Goal: Task Accomplishment & Management: Use online tool/utility

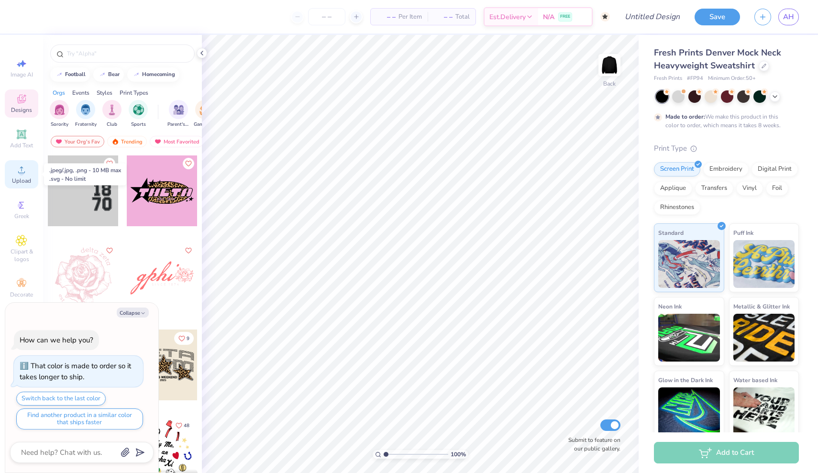
click at [28, 170] on div "Upload" at bounding box center [21, 174] width 33 height 28
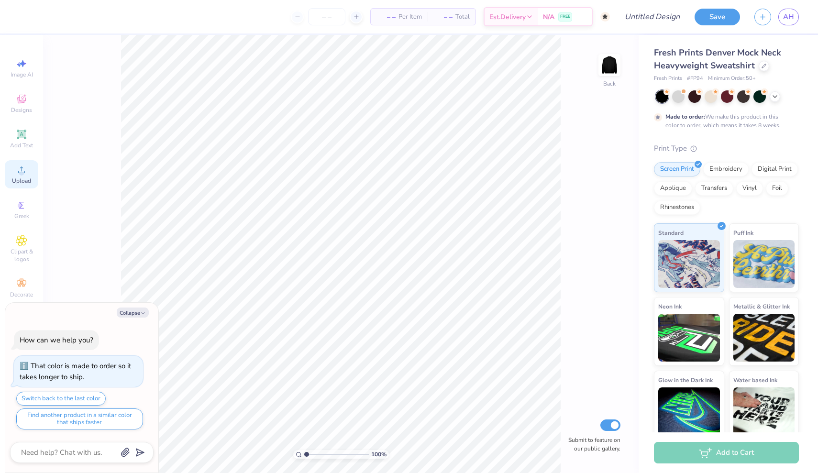
click at [21, 179] on span "Upload" at bounding box center [21, 181] width 19 height 8
click at [141, 314] on icon "button" at bounding box center [143, 314] width 6 height 6
type textarea "x"
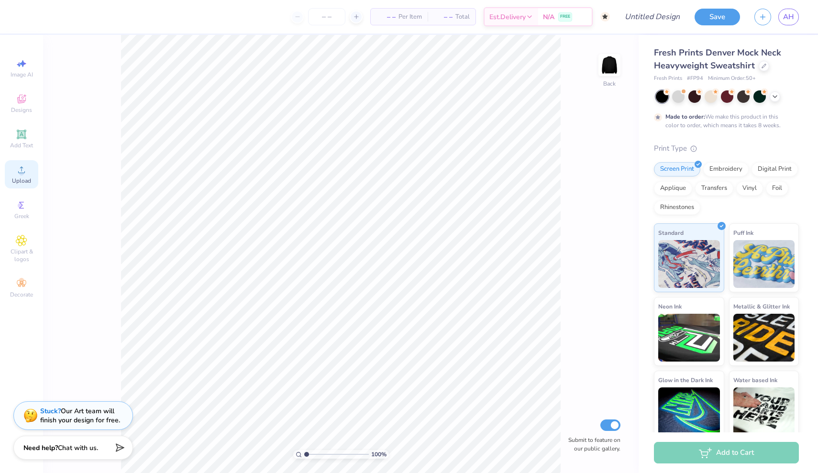
click at [32, 174] on div "Upload" at bounding box center [21, 174] width 33 height 28
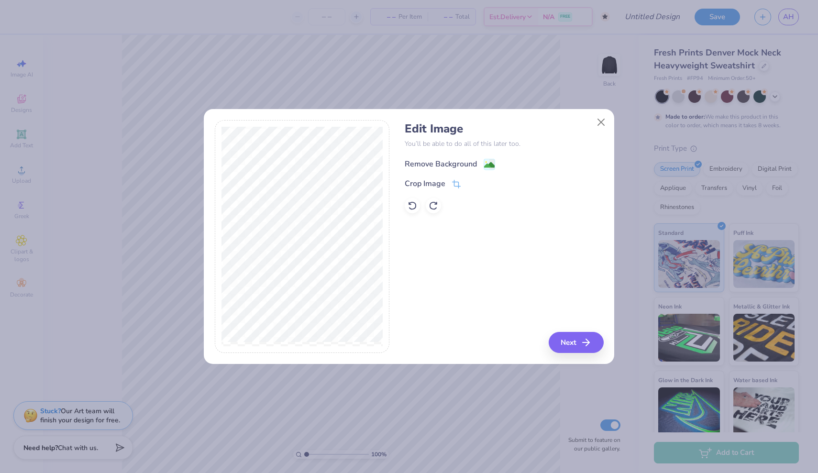
click at [445, 164] on div "Remove Background" at bounding box center [441, 163] width 72 height 11
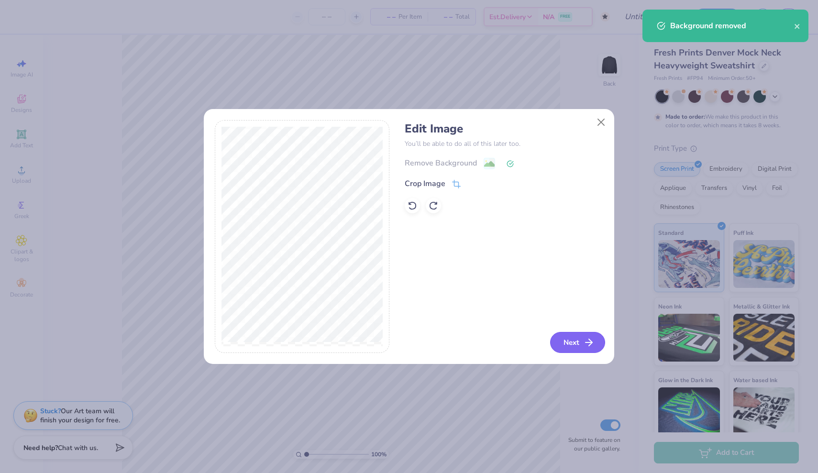
click at [573, 341] on button "Next" at bounding box center [577, 342] width 55 height 21
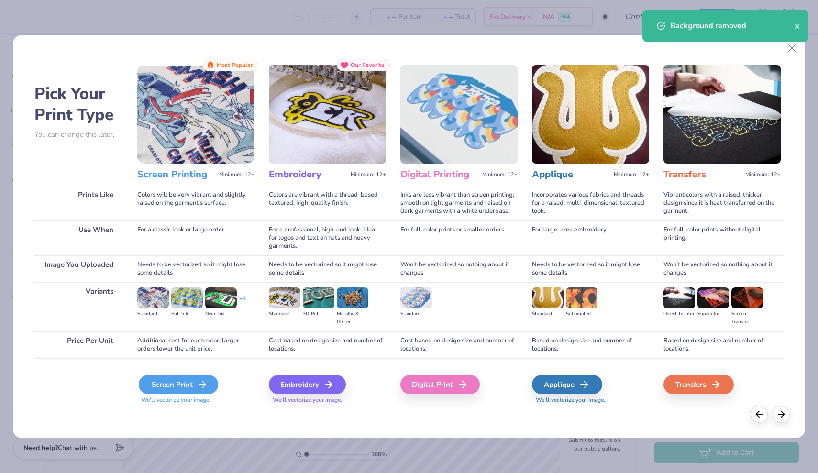
click at [206, 380] on icon at bounding box center [202, 384] width 11 height 11
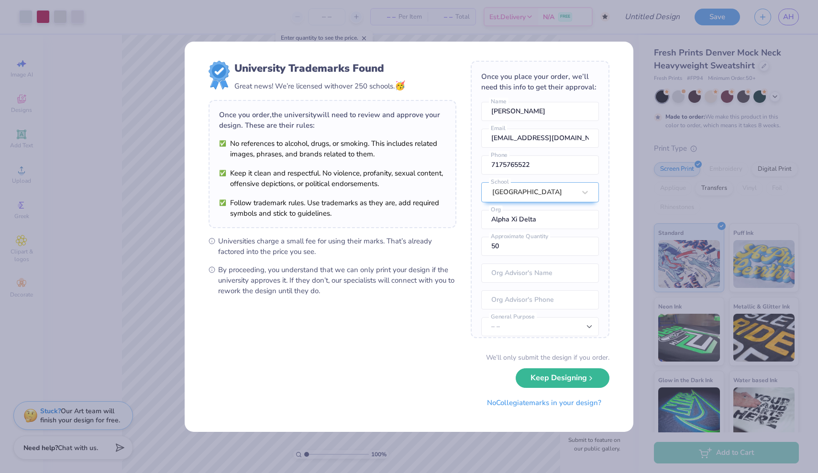
click at [367, 273] on body "Art colors – – Per Item – – Total Est. Delivery N/A FREE Design Title Save AH I…" at bounding box center [409, 236] width 818 height 473
type input "8.25"
type input "10.13"
click at [579, 370] on button "Keep Designing" at bounding box center [563, 376] width 94 height 20
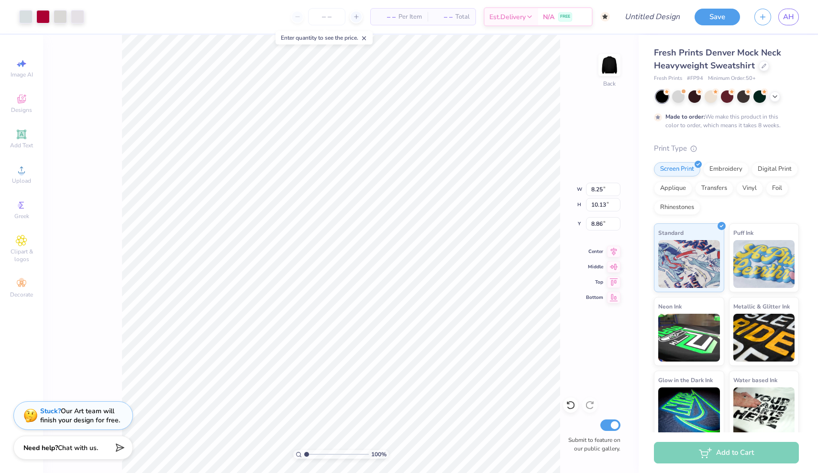
type input "1.44"
type input "7.03"
type input "8.64"
type input "3.00"
type input "4.91"
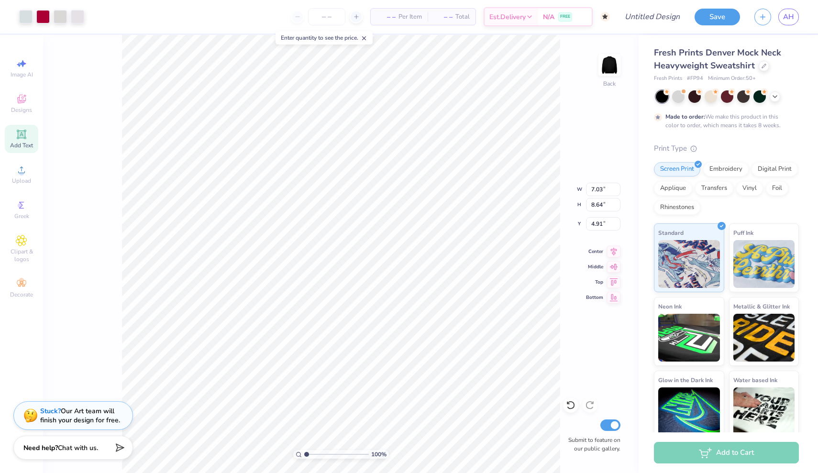
click at [26, 134] on icon at bounding box center [21, 134] width 11 height 11
type input "5.84"
type input "1.69"
type input "9.15"
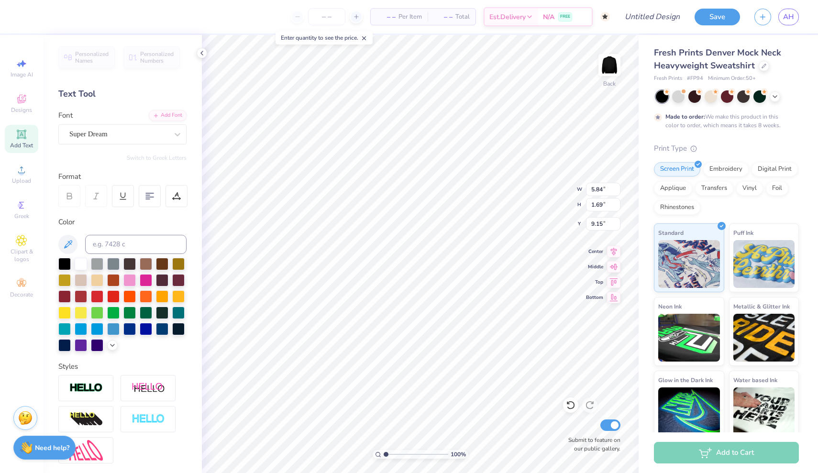
scroll to position [0, 0]
click at [150, 144] on div "Super Dream" at bounding box center [122, 134] width 128 height 20
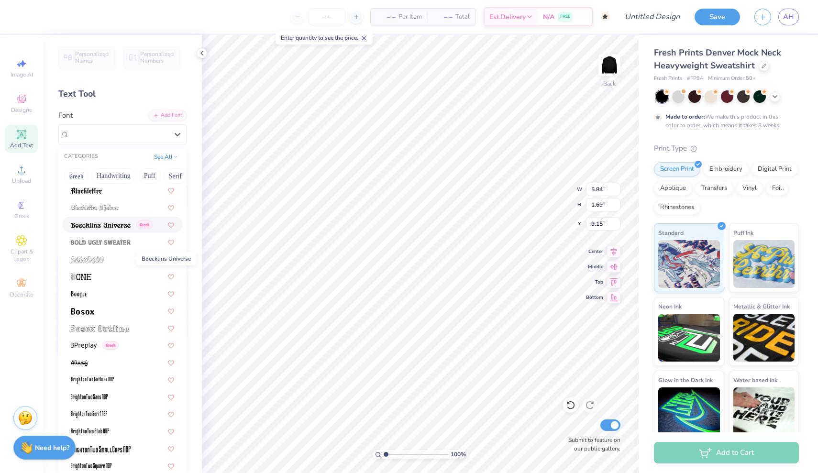
scroll to position [554, 0]
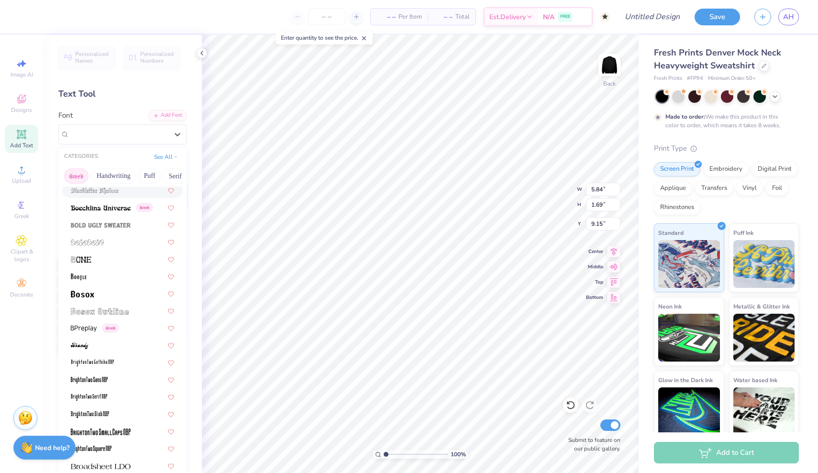
click at [81, 175] on button "Greek" at bounding box center [76, 175] width 24 height 15
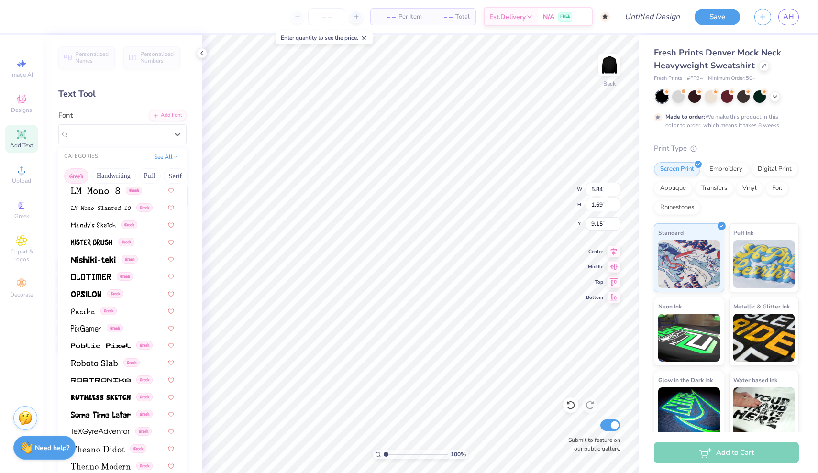
scroll to position [453, 0]
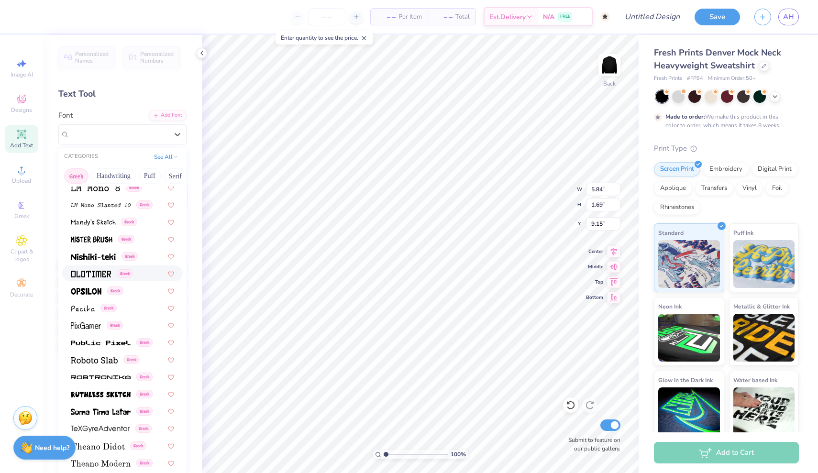
click at [98, 276] on img at bounding box center [91, 274] width 40 height 7
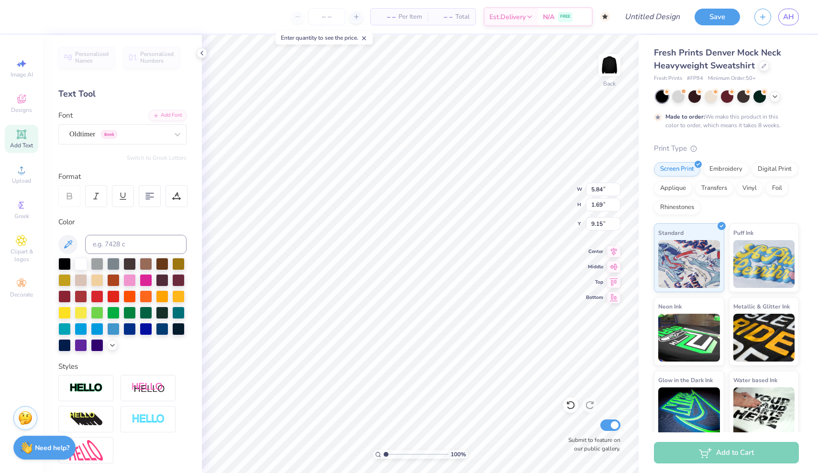
scroll to position [0, 0]
type textarea "Mens Rugby"
type input "14.46"
type input "4.20"
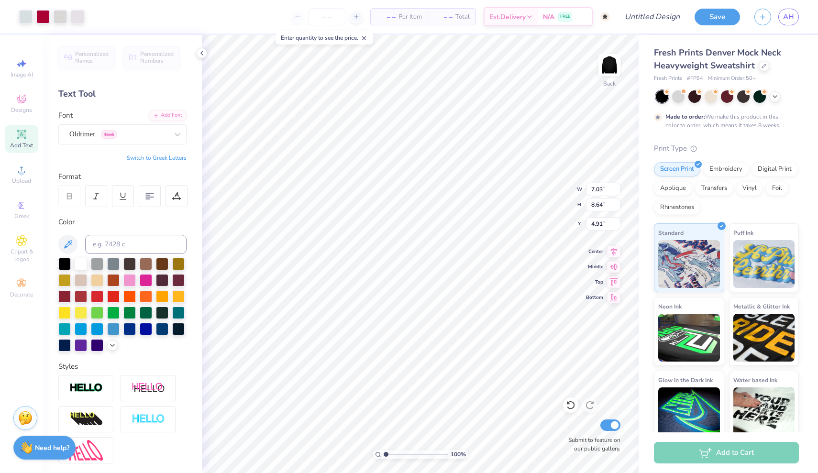
type input "5.16"
type input "2.31"
type input "2.71"
type input "3.33"
type input "0.50"
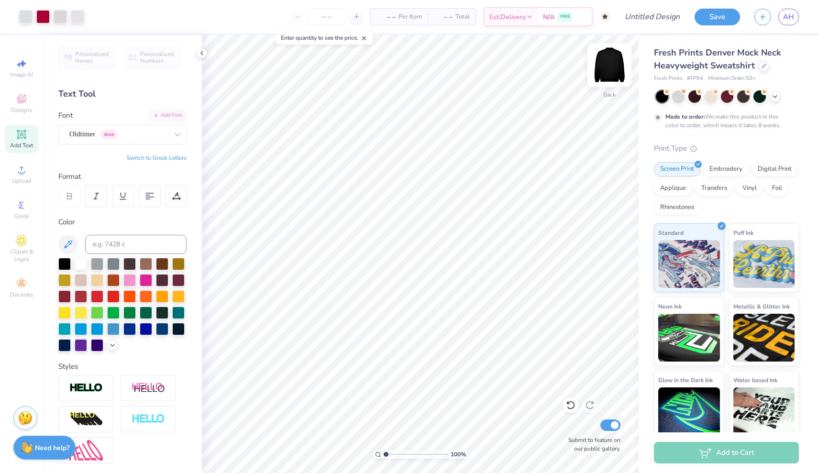
click at [605, 56] on img at bounding box center [609, 65] width 38 height 38
click at [19, 216] on span "Greek" at bounding box center [21, 216] width 15 height 8
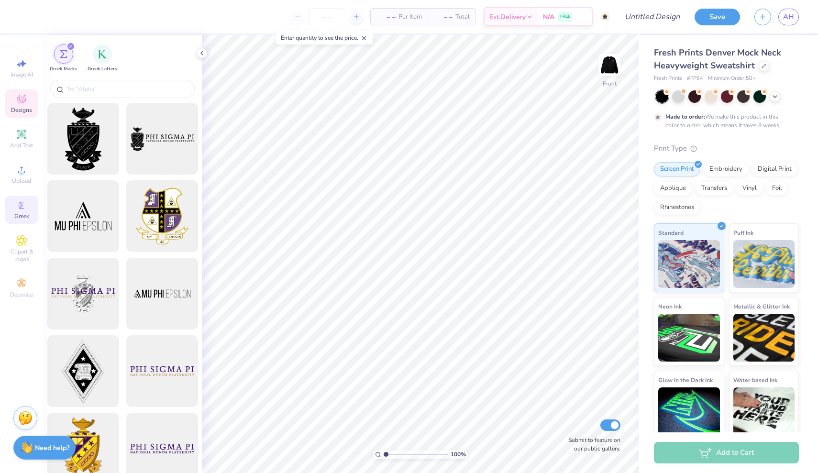
click at [13, 98] on div "Designs" at bounding box center [21, 103] width 33 height 28
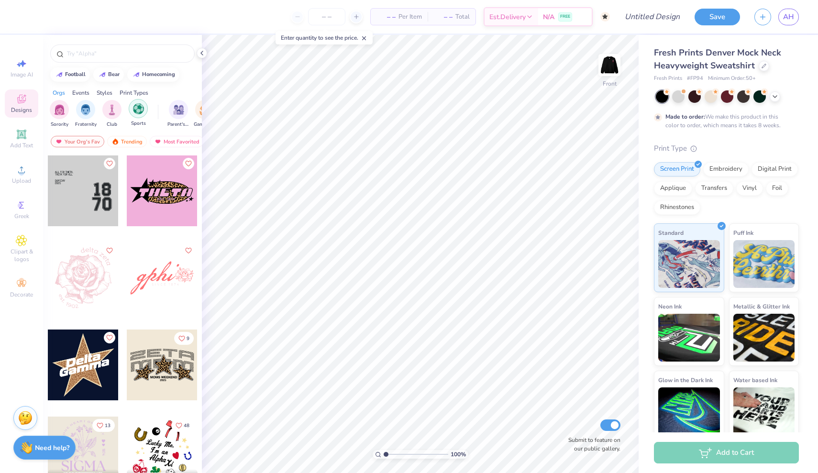
click at [136, 111] on img "filter for Sports" at bounding box center [138, 108] width 11 height 11
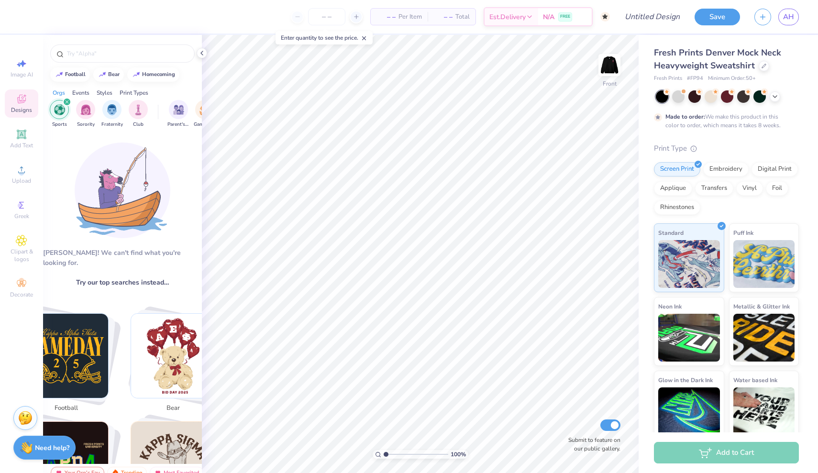
scroll to position [0, 0]
click at [63, 106] on img "filter for Sports" at bounding box center [59, 109] width 11 height 11
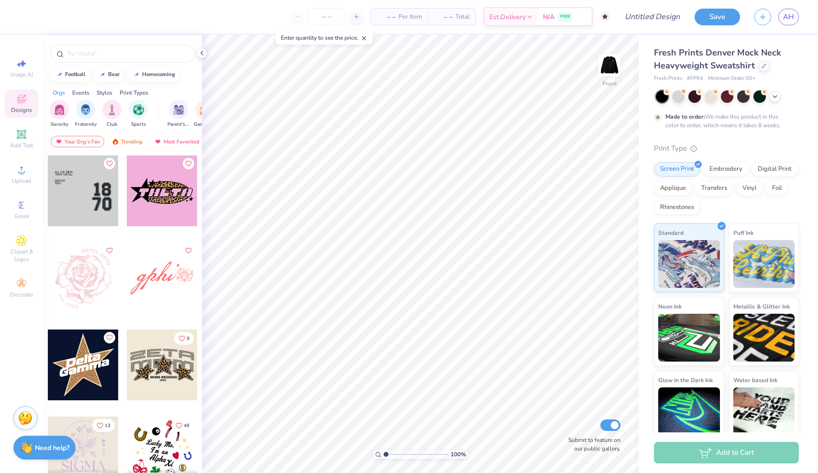
click at [110, 91] on div "Styles" at bounding box center [105, 93] width 16 height 9
click at [82, 111] on div "filter for Varsity" at bounding box center [91, 108] width 19 height 19
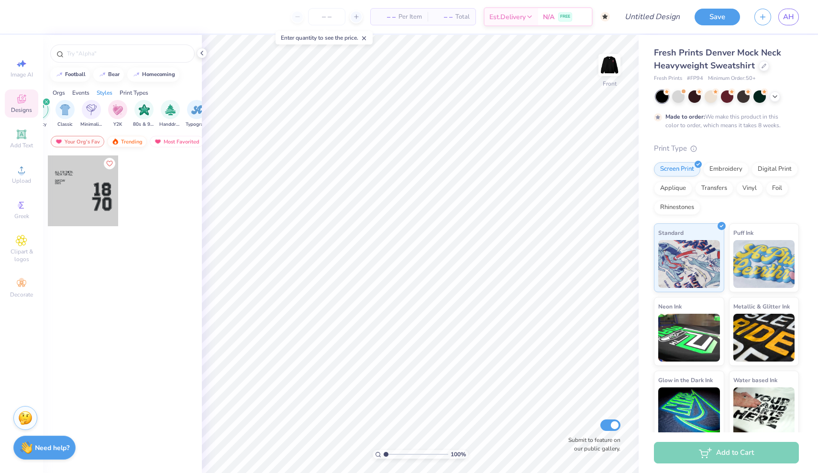
click at [130, 145] on div "Trending" at bounding box center [127, 141] width 40 height 11
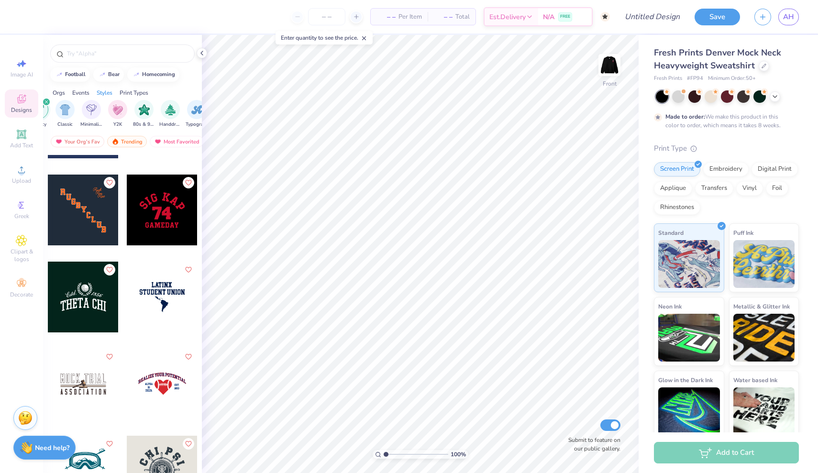
scroll to position [3742, 0]
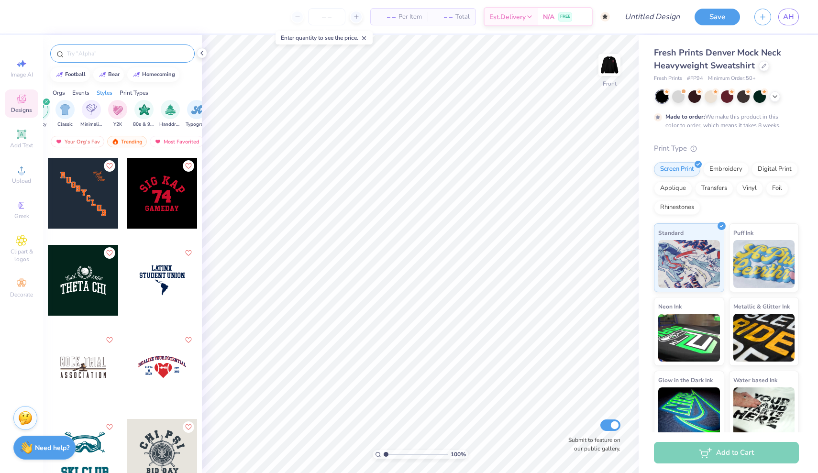
click at [122, 60] on div at bounding box center [122, 54] width 145 height 18
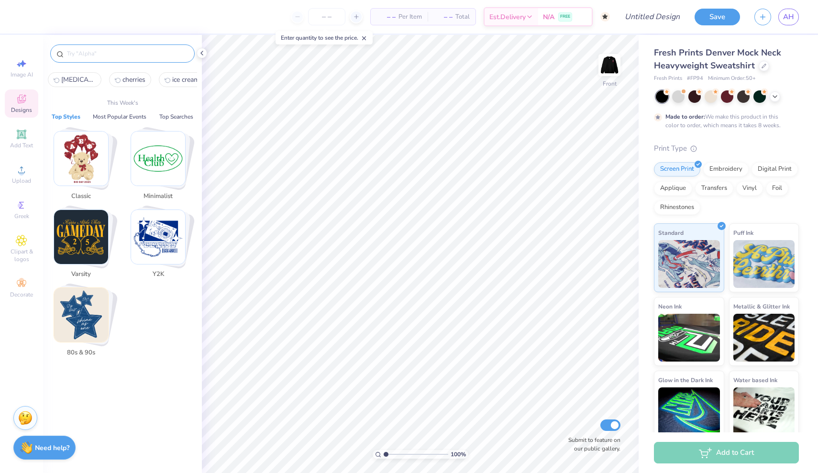
click at [111, 54] on input "text" at bounding box center [127, 54] width 122 height 10
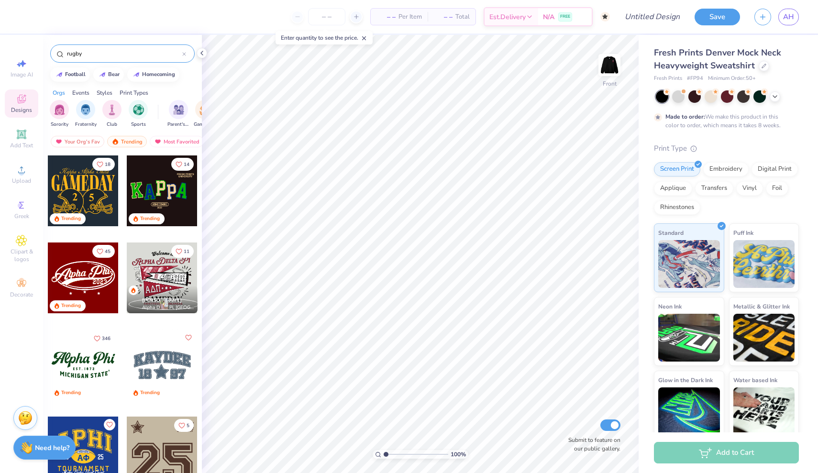
type input "rugby"
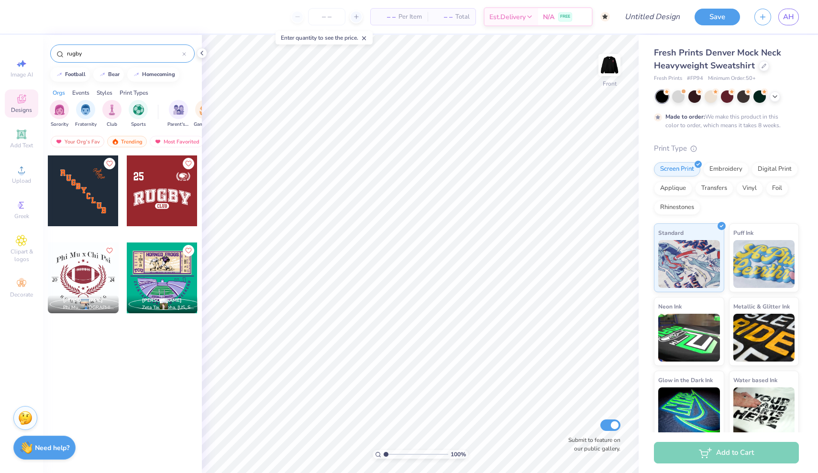
click at [175, 201] on div at bounding box center [162, 191] width 71 height 71
type input "3.73"
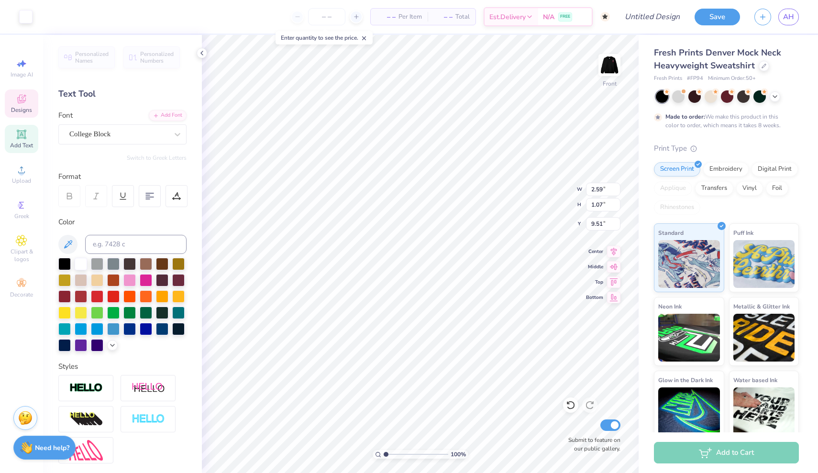
type input "1.80"
type input "0.66"
type input "9.72"
type textarea "[GEOGRAPHIC_DATA]"
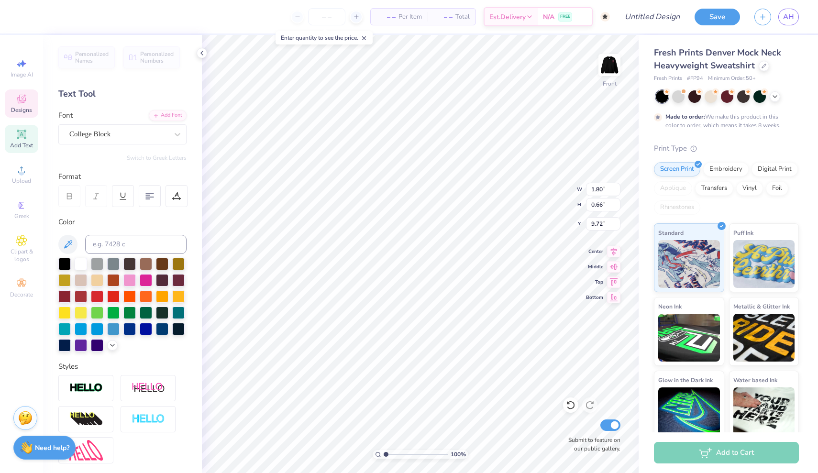
scroll to position [0, 3]
type input "10.59"
type input "3.24"
type input "3.00"
type input "7.27"
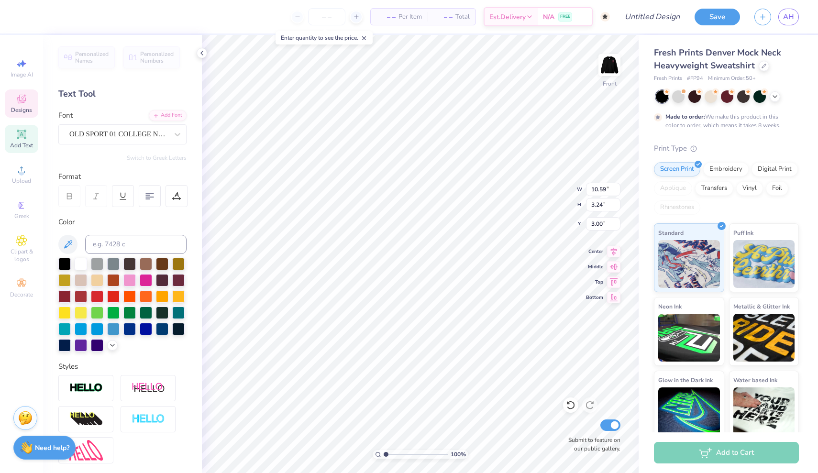
type input "0.66"
type input "12.45"
type input "2.59"
type input "1.07"
type input "9.51"
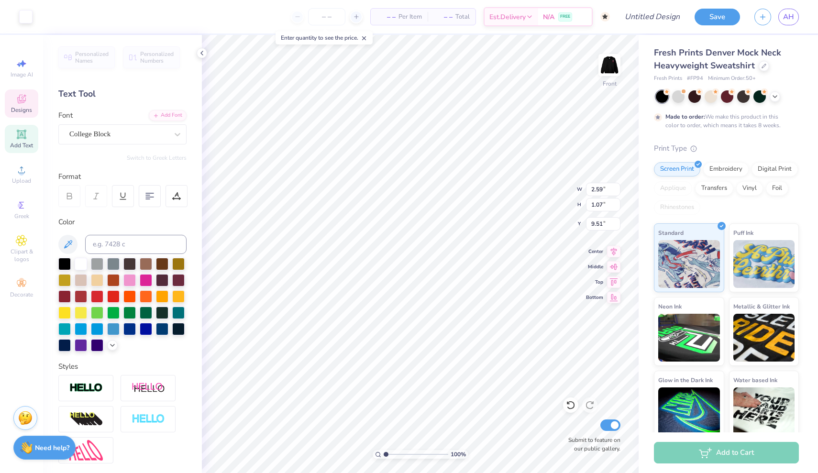
type input "6.52"
type input "2.70"
type input "7.89"
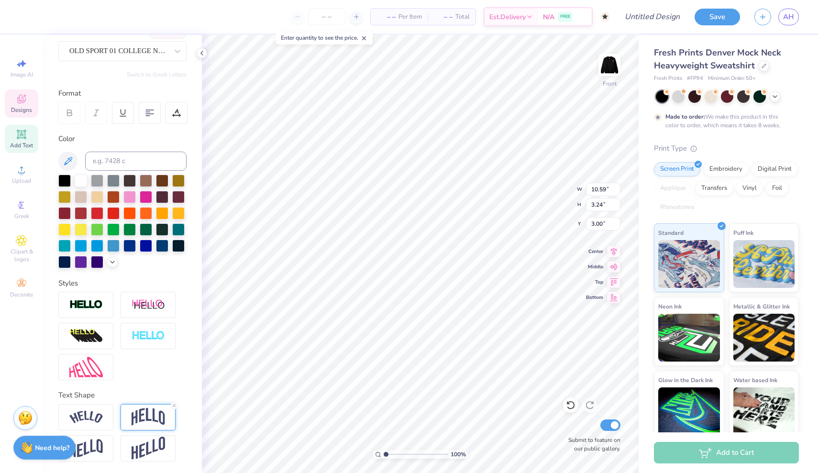
scroll to position [83, 0]
click at [175, 406] on icon at bounding box center [174, 406] width 6 height 6
type input "2.40"
type input "3.38"
type input "6.01"
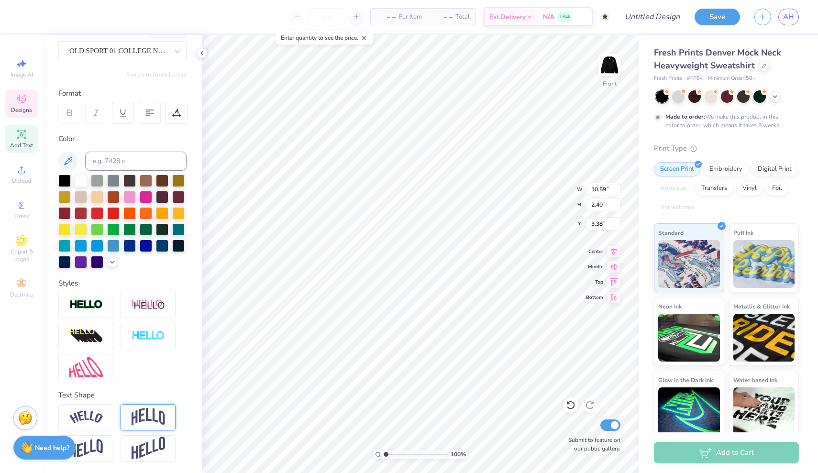
type input "3.35"
type input "7.27"
type input "0.66"
type input "6.01"
click at [620, 53] on img at bounding box center [609, 65] width 38 height 38
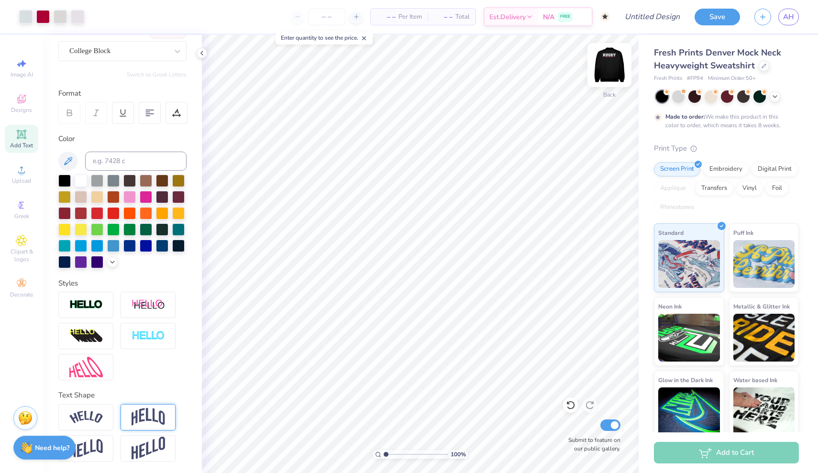
click at [616, 60] on img at bounding box center [609, 65] width 38 height 38
type input "7.09"
type input "7.27"
type input "0.66"
type input "3.00"
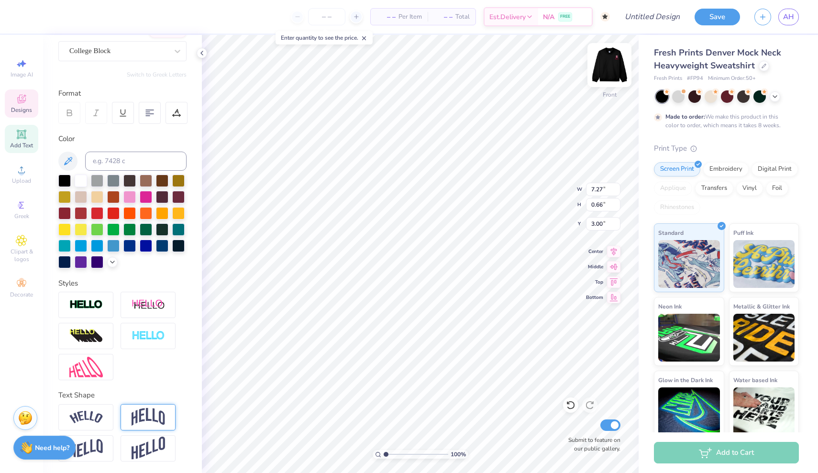
type input "10.82"
type input "0.99"
type input "10.59"
type input "2.40"
type input "4.25"
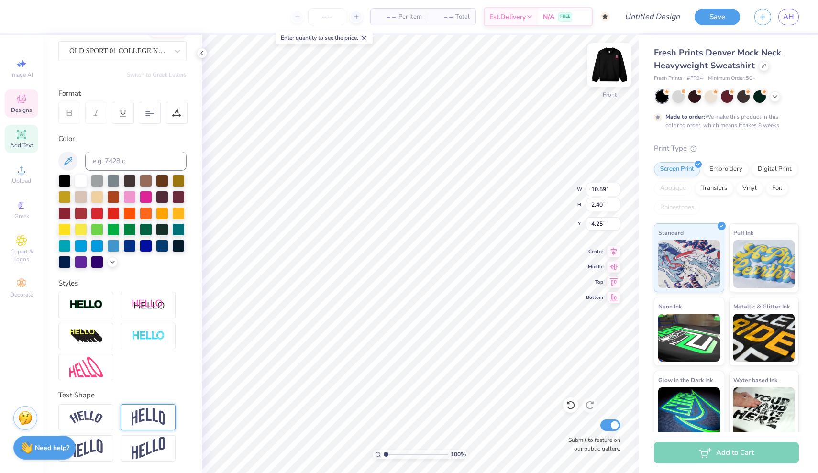
type input "4.88"
type input "4.32"
click at [617, 66] on img at bounding box center [609, 65] width 38 height 38
click at [606, 67] on img at bounding box center [609, 65] width 38 height 38
click at [575, 406] on icon at bounding box center [571, 406] width 10 height 10
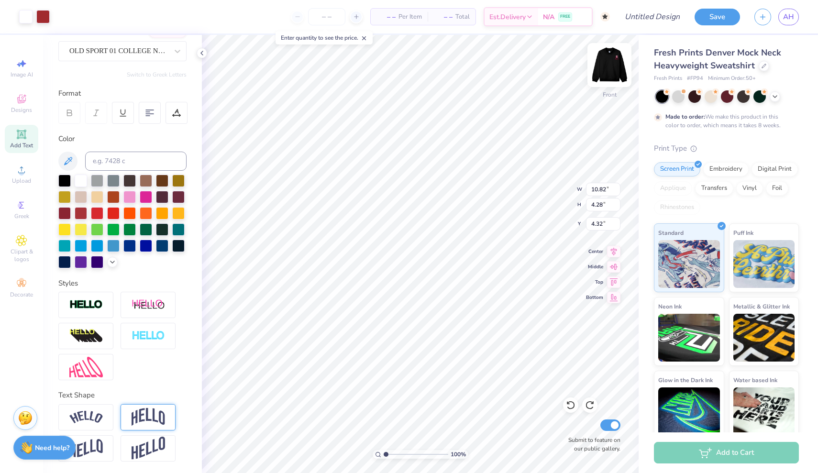
click at [614, 59] on img at bounding box center [609, 65] width 38 height 38
click at [600, 71] on img at bounding box center [609, 65] width 38 height 38
click at [608, 56] on img at bounding box center [609, 65] width 38 height 38
type input "11.91"
type input "2.71"
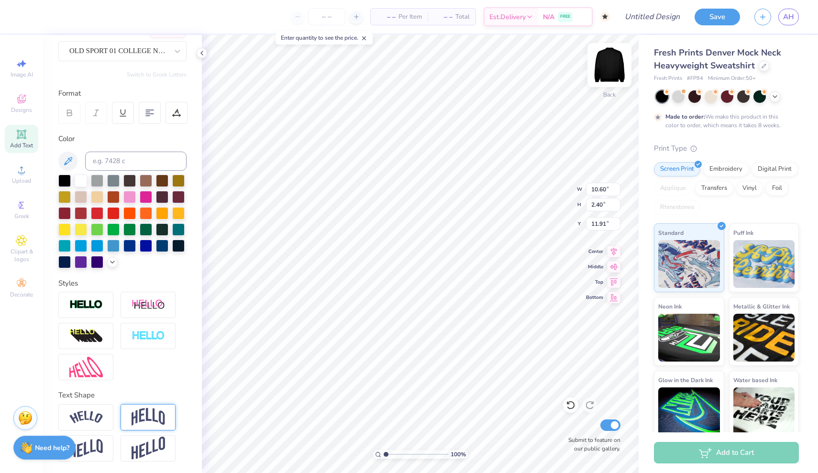
type input "3.33"
type input "7.54"
type input "6.66"
type input "8.19"
type input "2.51"
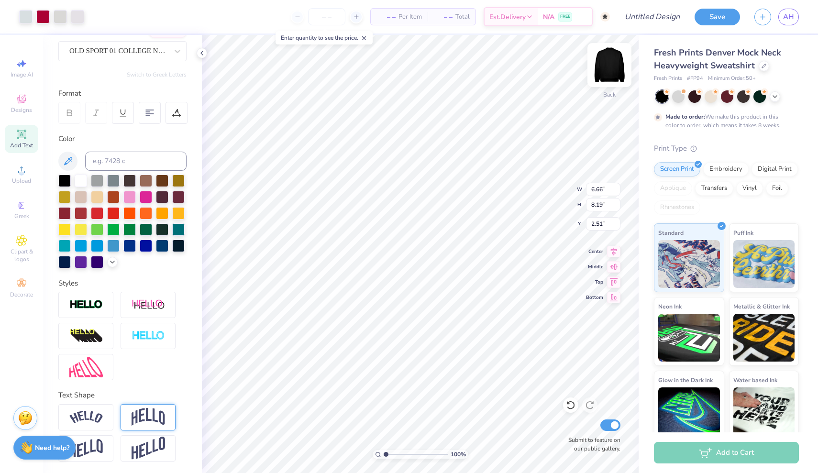
type input "10.83"
type input "0.99"
type input "0.53"
click at [78, 219] on div at bounding box center [81, 212] width 12 height 12
click at [67, 213] on div at bounding box center [64, 212] width 12 height 12
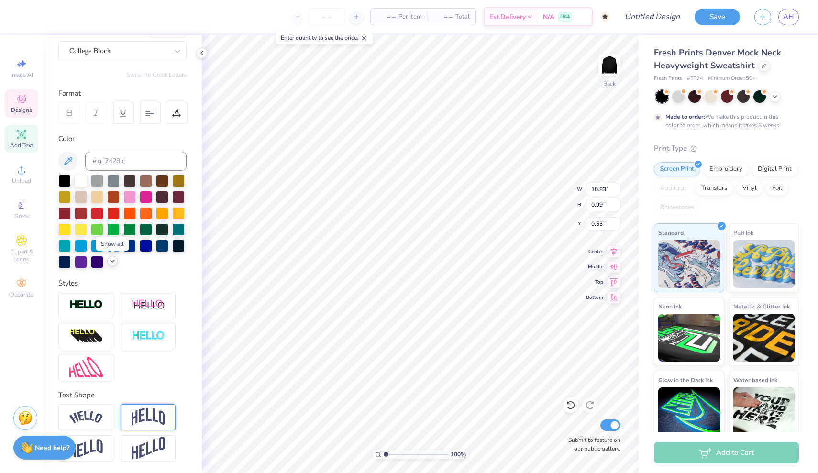
click at [110, 264] on icon at bounding box center [113, 261] width 8 height 8
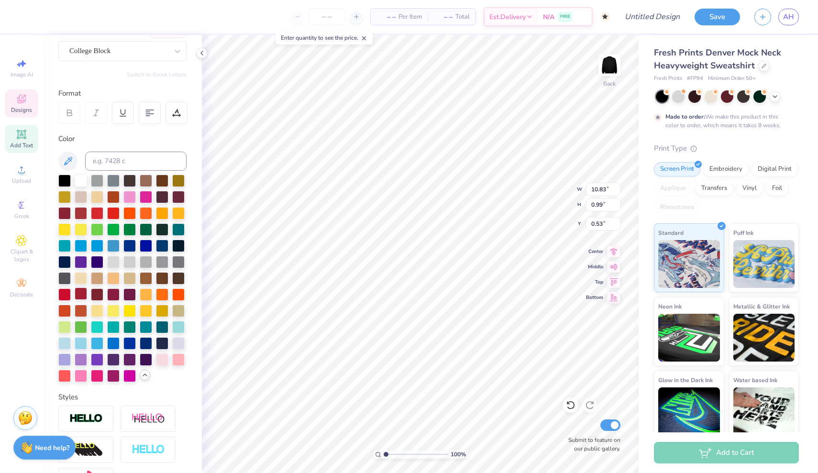
click at [84, 296] on div at bounding box center [81, 294] width 12 height 12
type input "0.50"
type input "6.66"
type input "8.19"
type input "2.51"
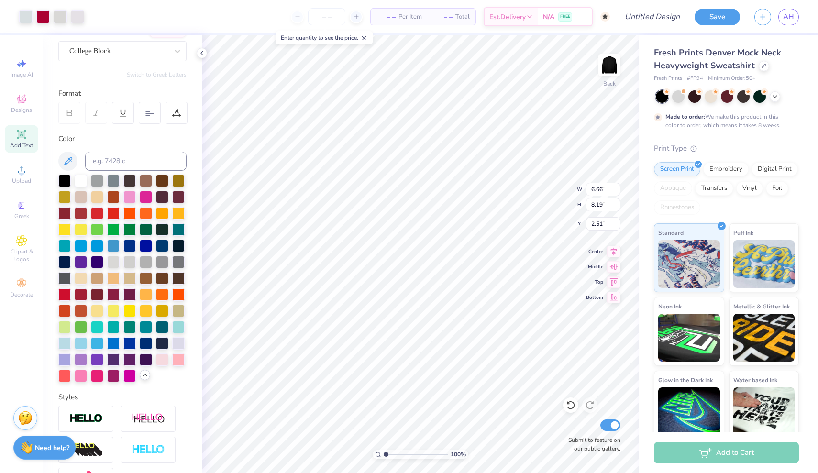
type input "10.60"
type input "2.40"
type input "11.46"
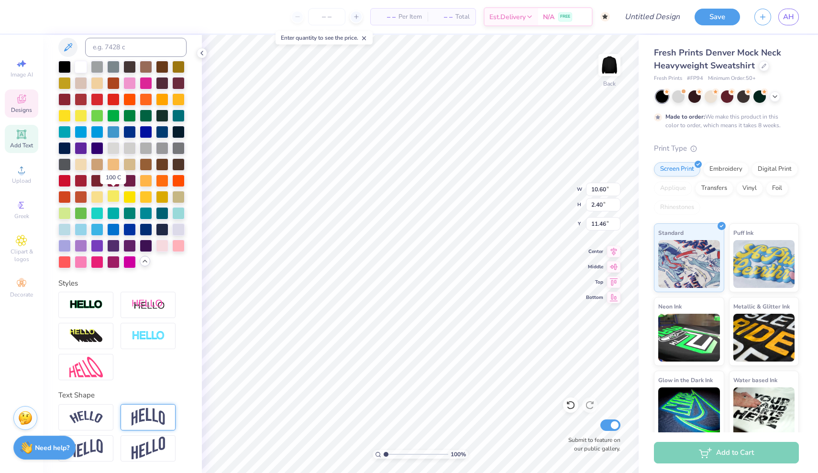
scroll to position [197, 0]
click at [145, 416] on img at bounding box center [148, 417] width 33 height 18
type input "4.60"
type input "10.36"
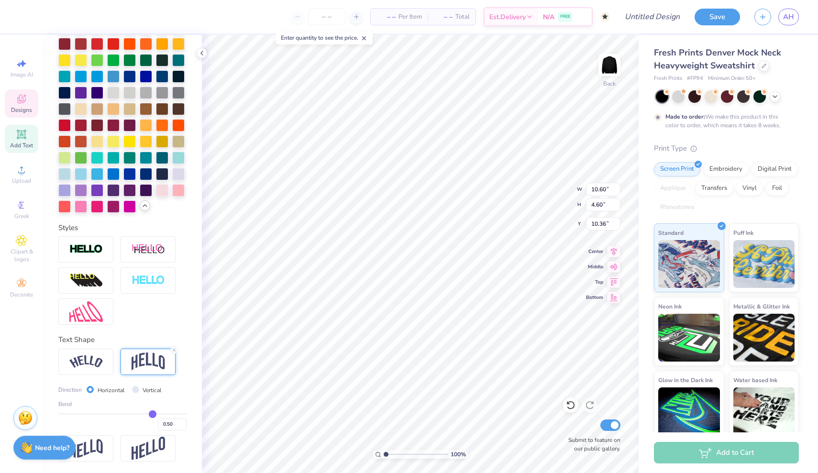
scroll to position [253, 0]
type input "0.44"
type input "0.43"
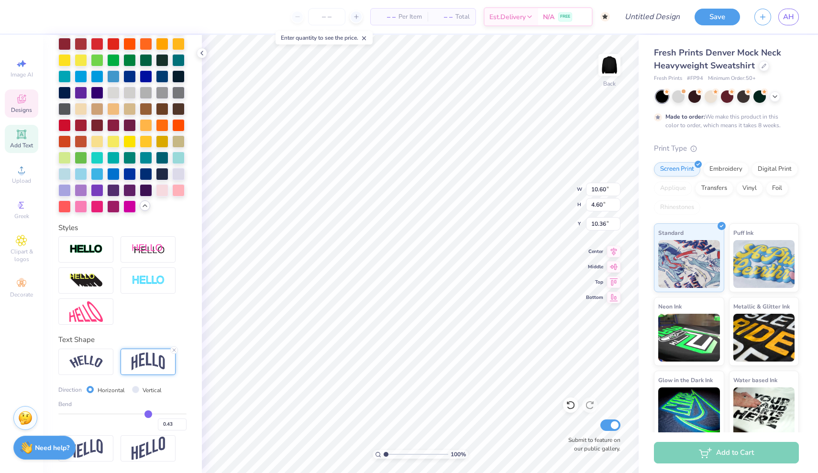
type input "0.39"
type input "0.32"
type input "0.22"
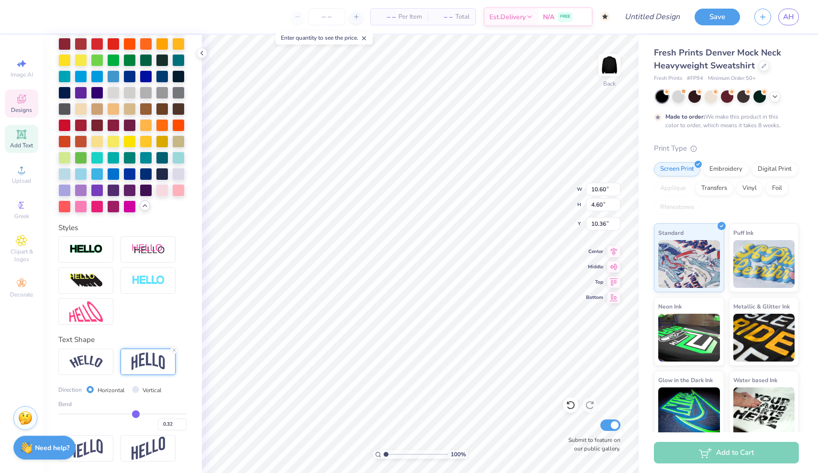
type input "0.22"
type input "0.12"
type input "0.02"
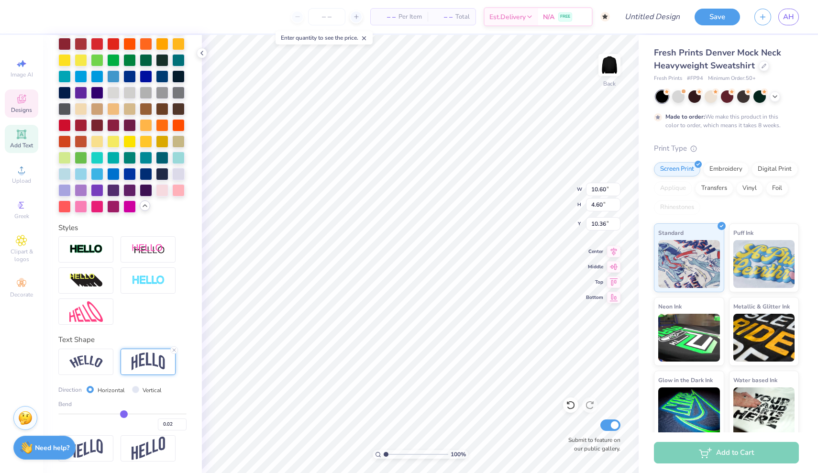
type input "-0.07"
type input "-0.13"
type input "-0.17"
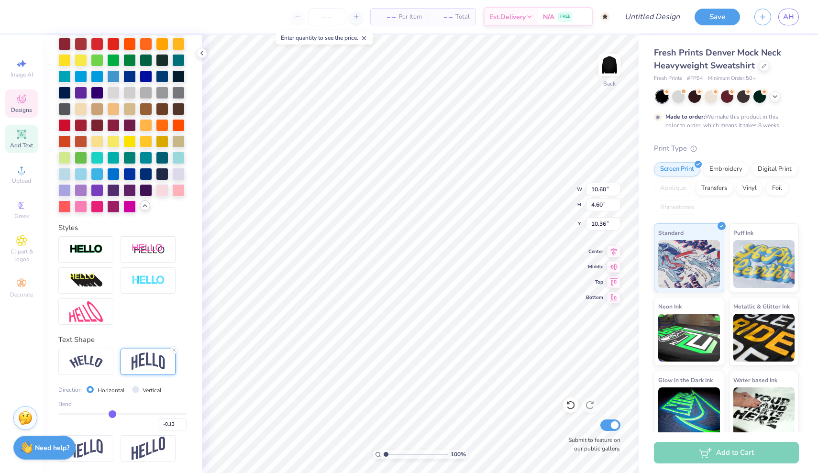
type input "-0.17"
type input "-0.21"
type input "-0.23"
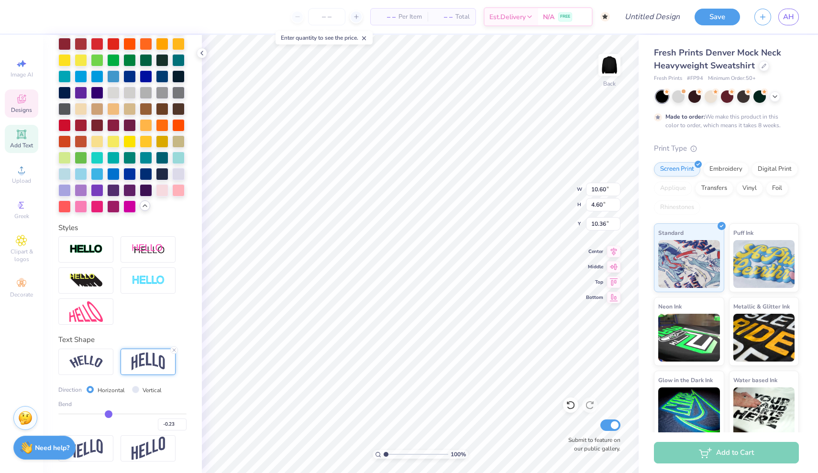
type input "-0.24"
type input "-0.25"
drag, startPoint x: 150, startPoint y: 414, endPoint x: 108, endPoint y: 413, distance: 42.1
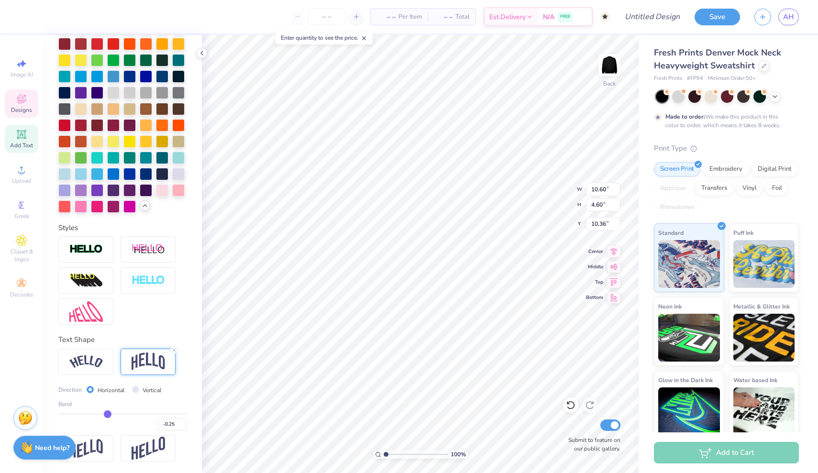
type input "-0.25"
click at [108, 413] on input "range" at bounding box center [122, 413] width 128 height 1
type input "3.46"
type input "10.93"
type input "10.20"
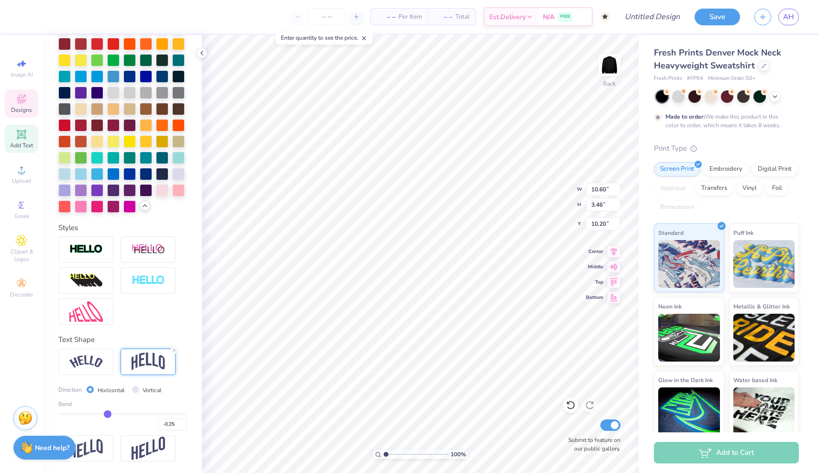
type input "10.83"
type input "0.99"
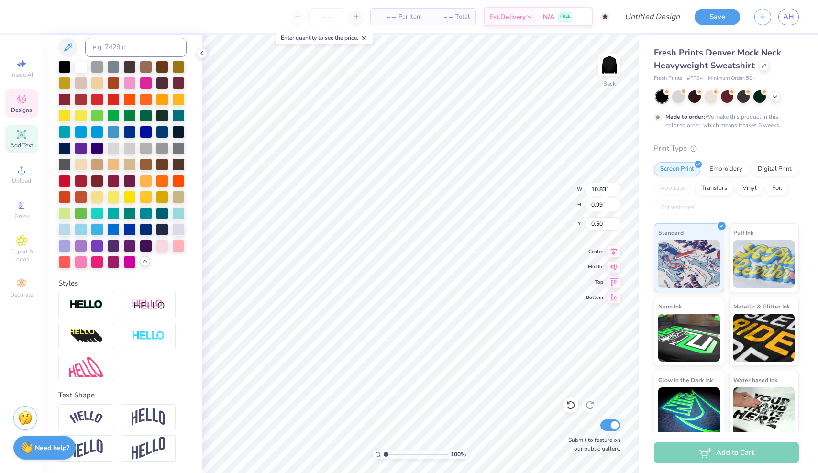
type input "0.92"
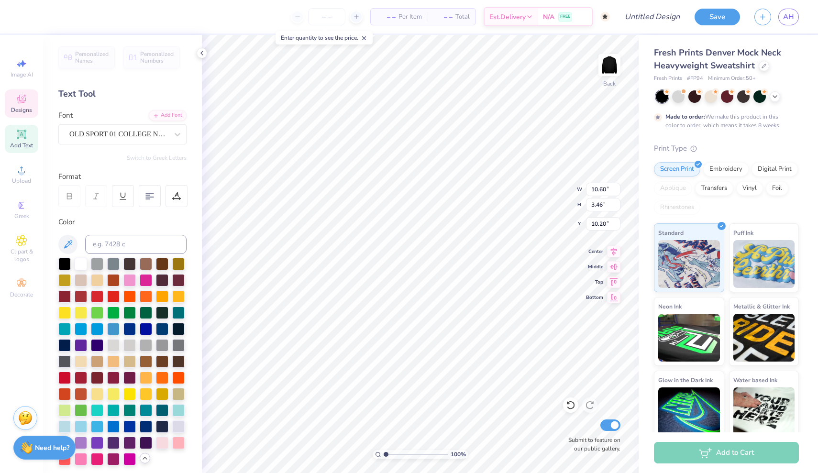
scroll to position [0, 0]
click at [135, 135] on span "OLD SPORT 01 COLLEGE NCV" at bounding box center [118, 134] width 99 height 11
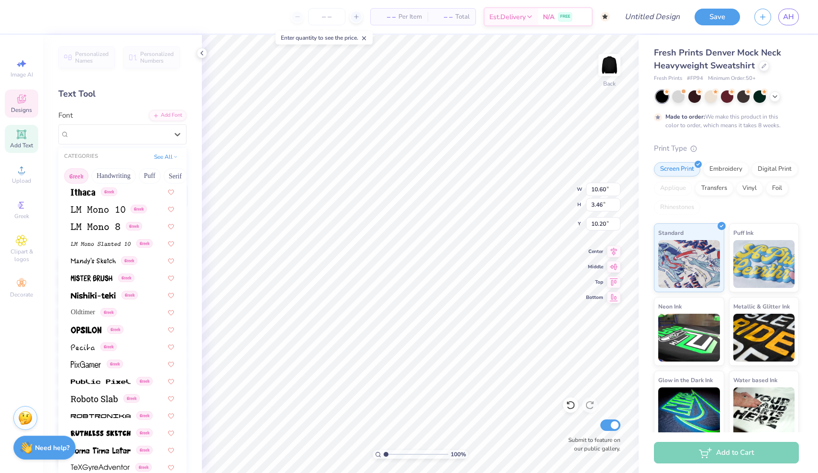
scroll to position [0, 0]
click at [79, 175] on button "Greek" at bounding box center [76, 175] width 24 height 15
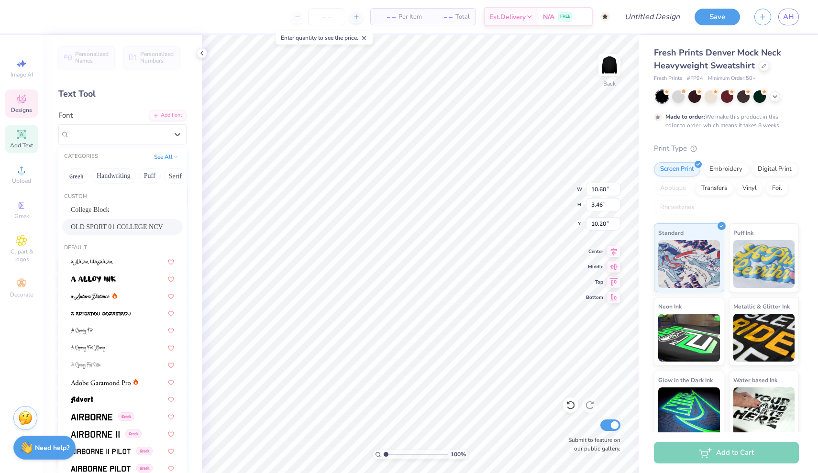
scroll to position [8, 0]
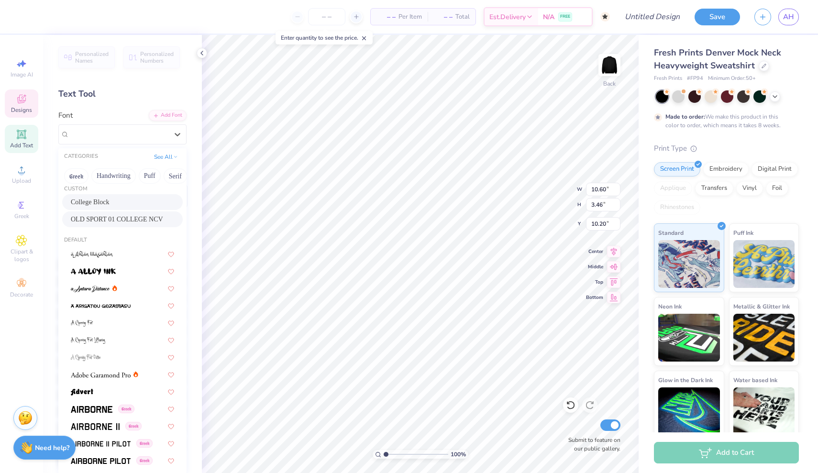
click at [127, 208] on div "College Block" at bounding box center [122, 202] width 121 height 16
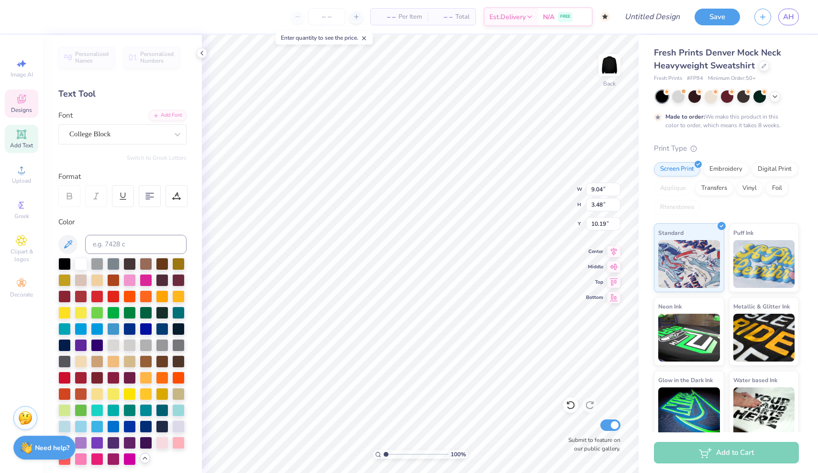
type input "10.22"
type input "10.83"
type input "0.99"
type input "0.92"
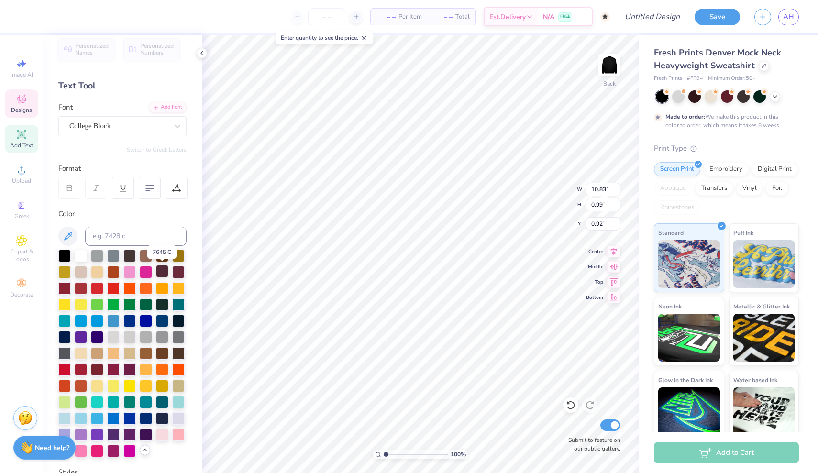
scroll to position [10, 0]
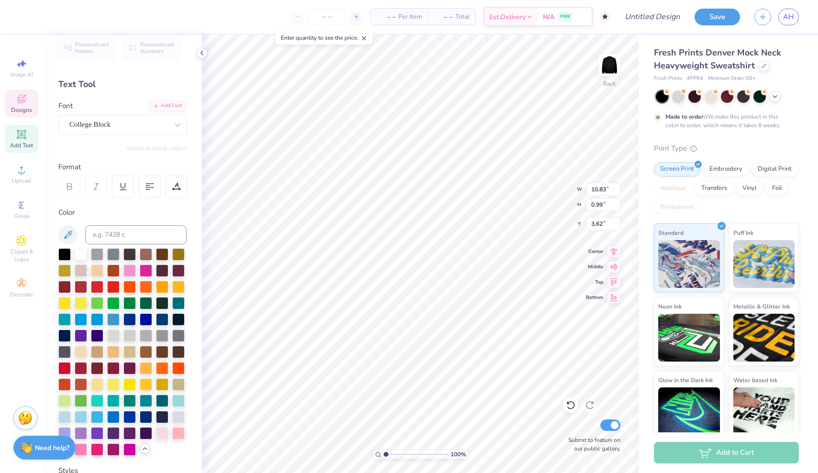
type input "8.34"
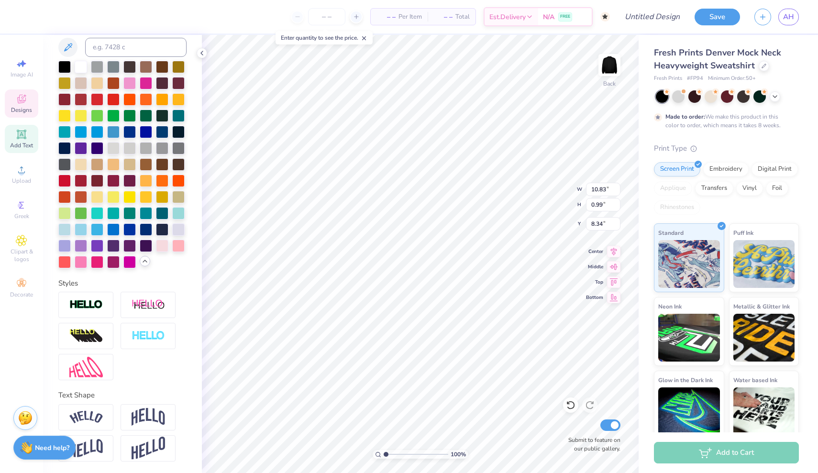
scroll to position [197, 0]
type input "13.03"
type input "6.66"
type input "8.19"
type input "4.52"
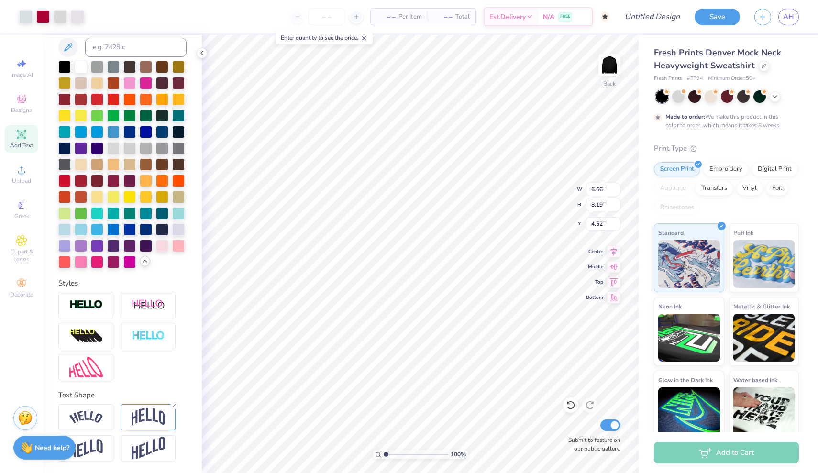
type input "9.04"
type input "3.48"
type input "8.62"
type textarea "[DEMOGRAPHIC_DATA]"
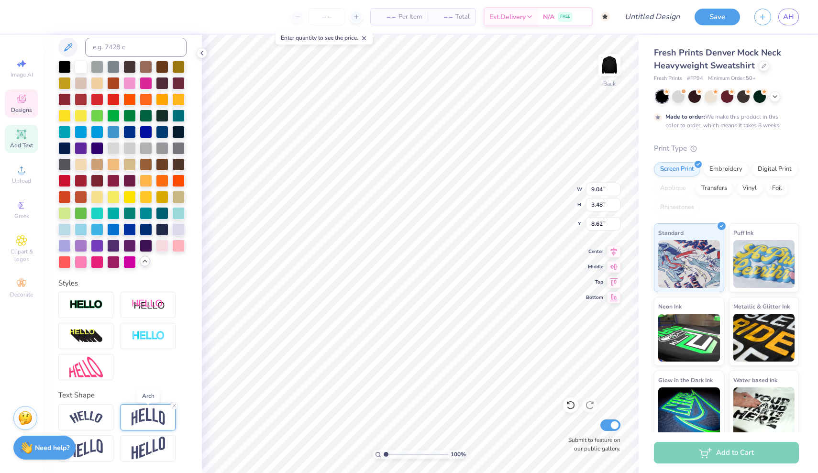
click at [161, 420] on img at bounding box center [148, 417] width 33 height 18
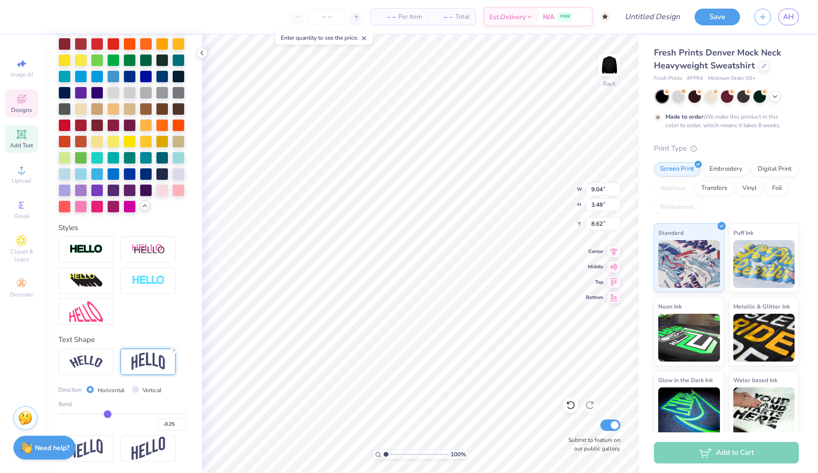
scroll to position [253, 0]
type input "-0.21"
type input "-0.18"
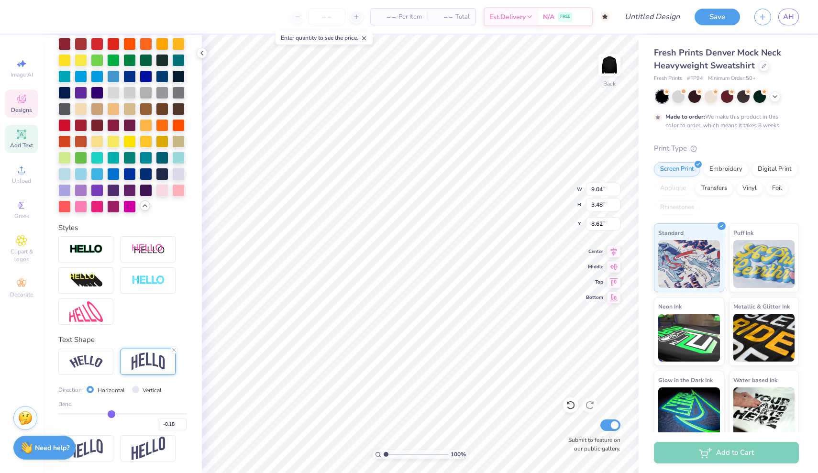
type input "-0.16"
type input "-0.13"
type input "-0.12"
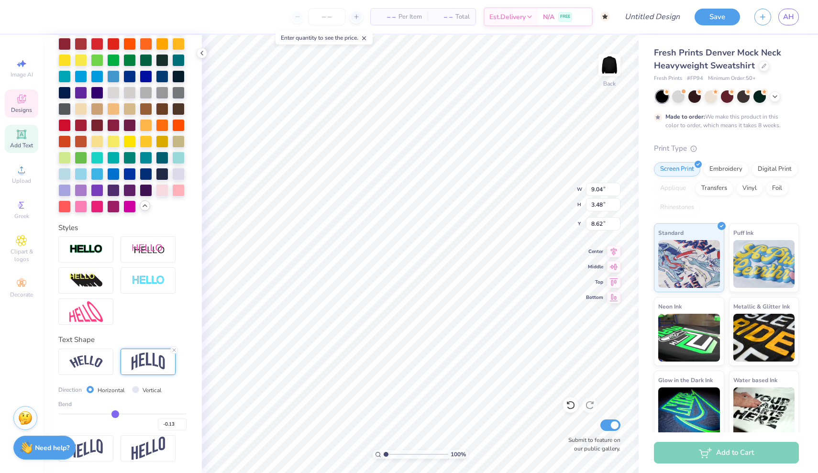
type input "-0.12"
type input "-0.1"
type input "-0.10"
type input "-0.09"
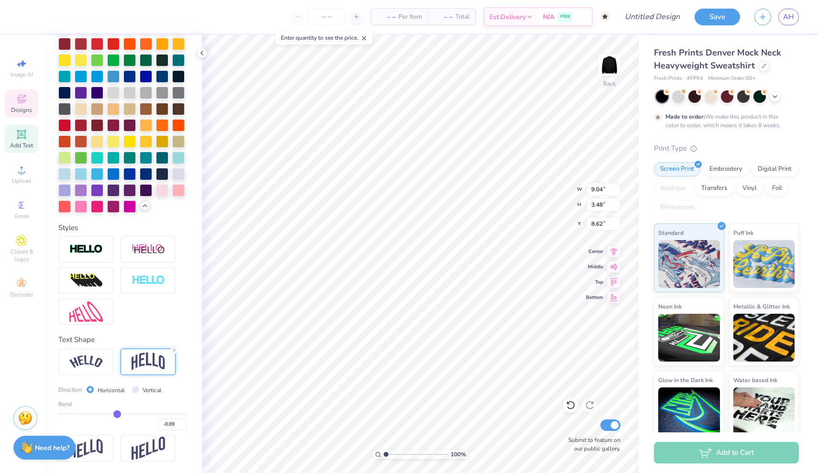
type input "-0.08"
type input "-0.07"
type input "-0.06"
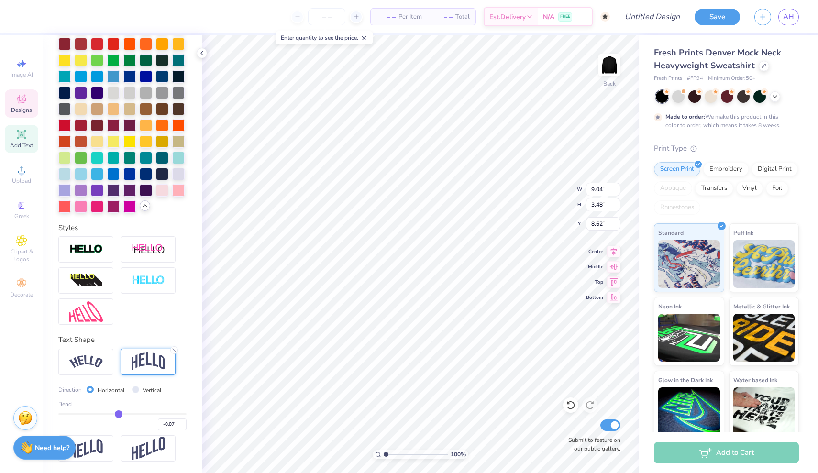
type input "-0.06"
type input "-0.04"
type input "-0.03"
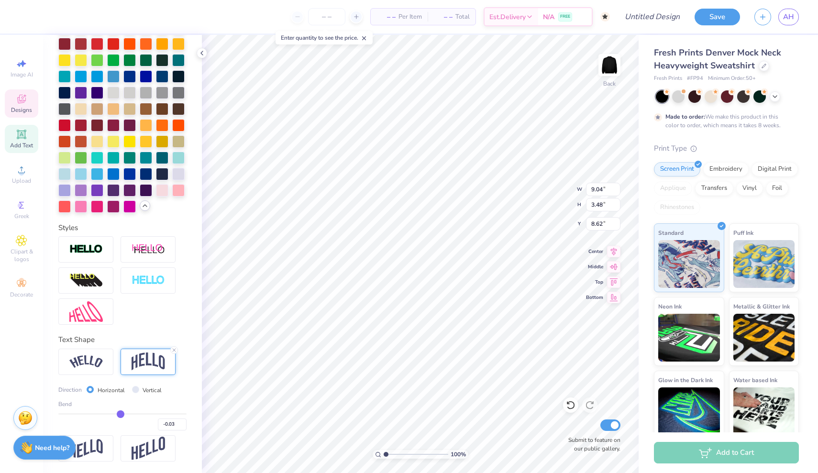
type input "-0.02"
type input "0"
type input "0.00"
type input "0.01"
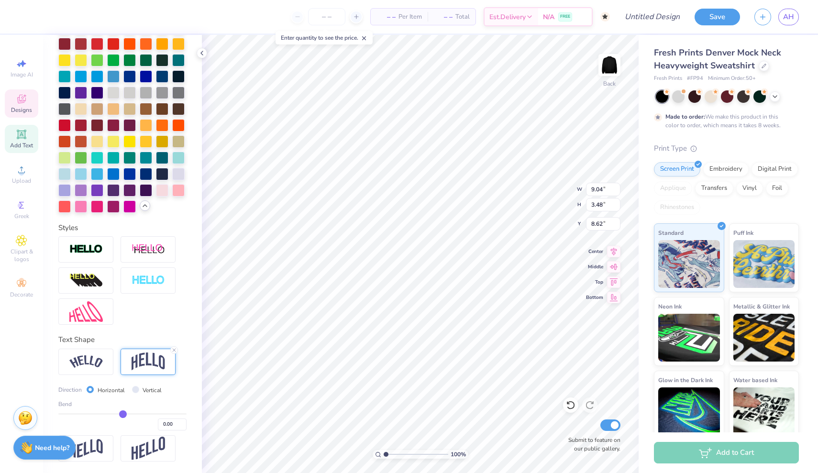
type input "0.01"
type input "0.02"
drag, startPoint x: 110, startPoint y: 413, endPoint x: 123, endPoint y: 414, distance: 13.4
click at [123, 414] on input "range" at bounding box center [122, 413] width 128 height 1
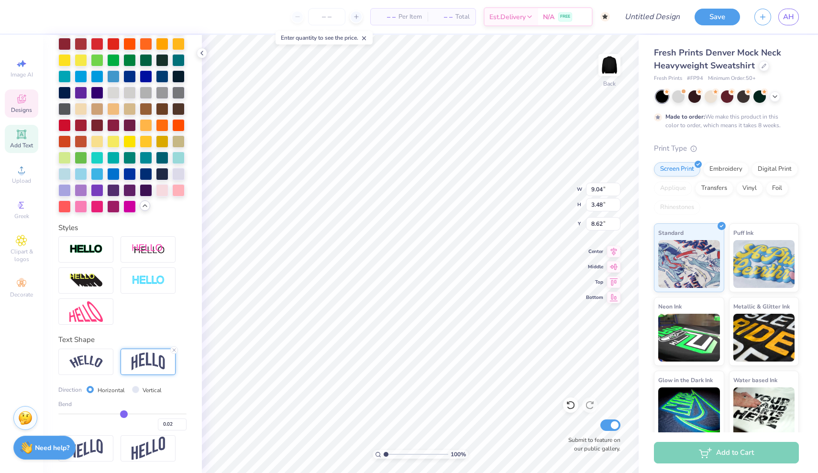
type input "0.03"
type input "0.05"
type input "0.06"
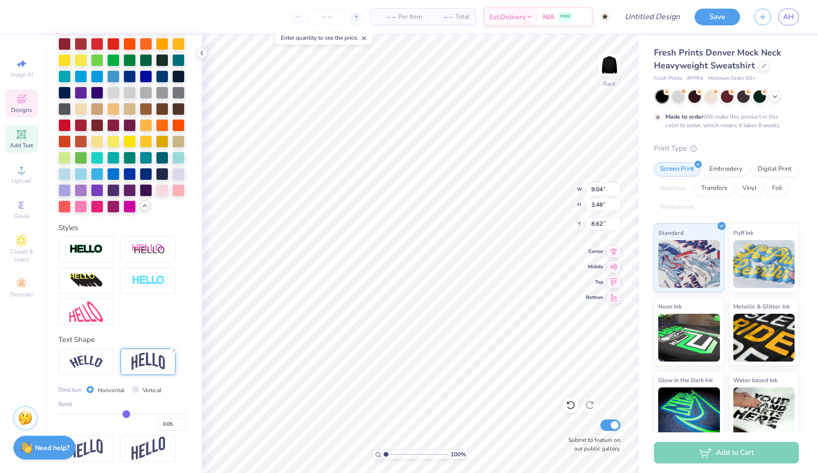
type input "0.06"
type input "0.08"
type input "0.1"
type input "0.10"
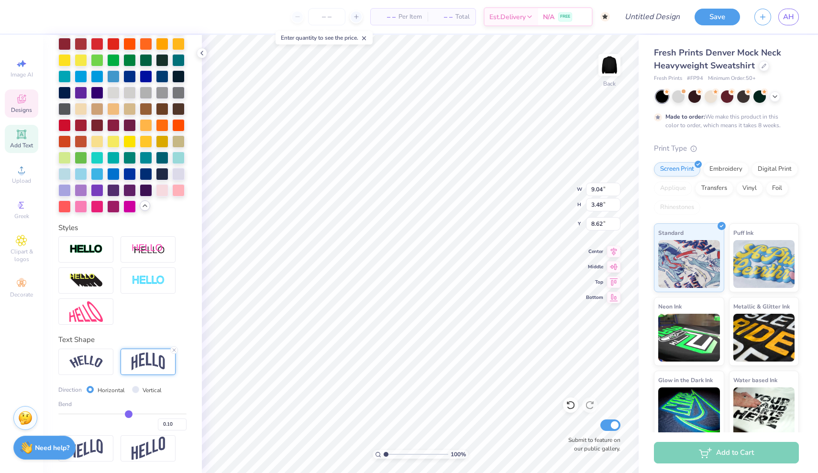
type input "0.11"
type input "0.12"
type input "0.13"
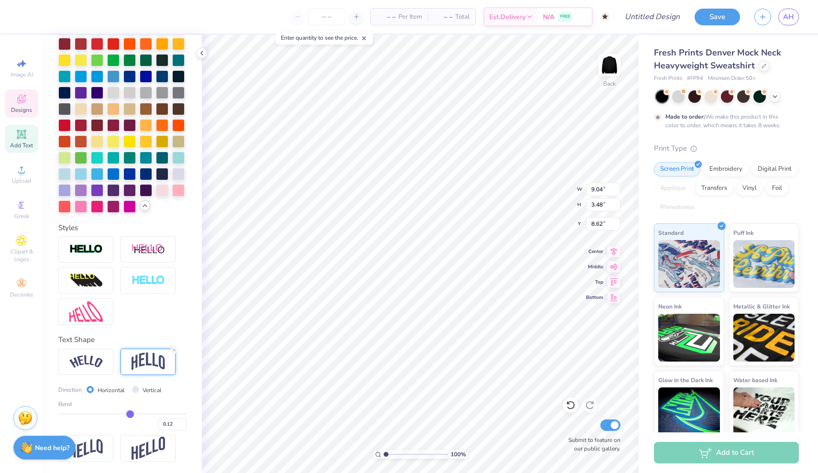
type input "0.13"
drag, startPoint x: 124, startPoint y: 414, endPoint x: 130, endPoint y: 414, distance: 6.2
type input "0.13"
click at [130, 414] on input "range" at bounding box center [122, 413] width 128 height 1
type input "1.43"
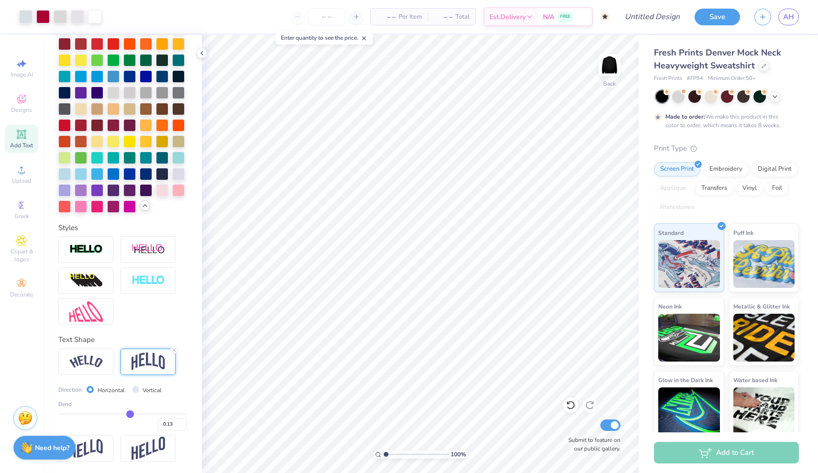
type input "0.15"
type input "0.17"
type input "0.19"
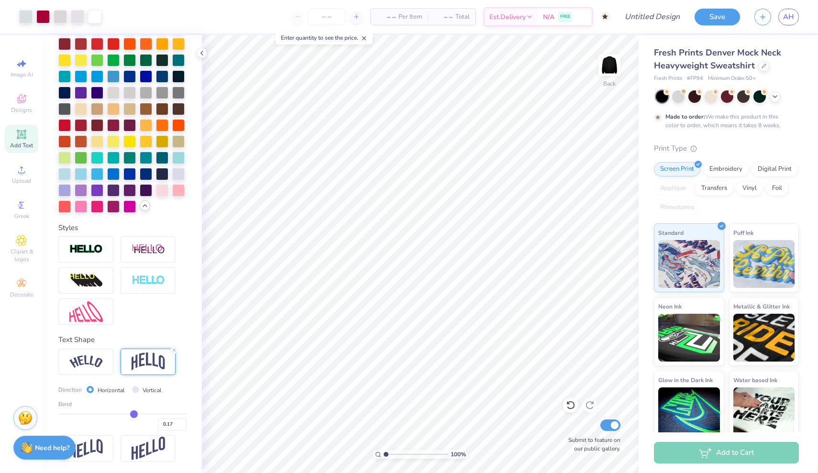
type input "0.19"
type input "0.21"
type input "0.24"
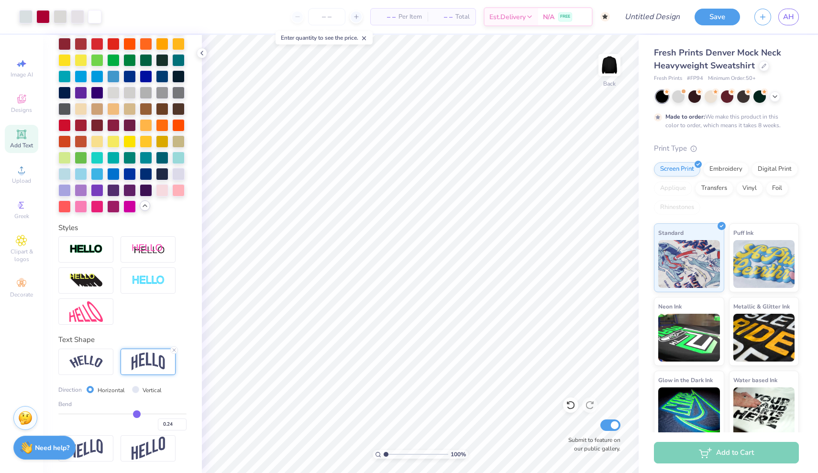
type input "0.27"
type input "0.29"
type input "0.32"
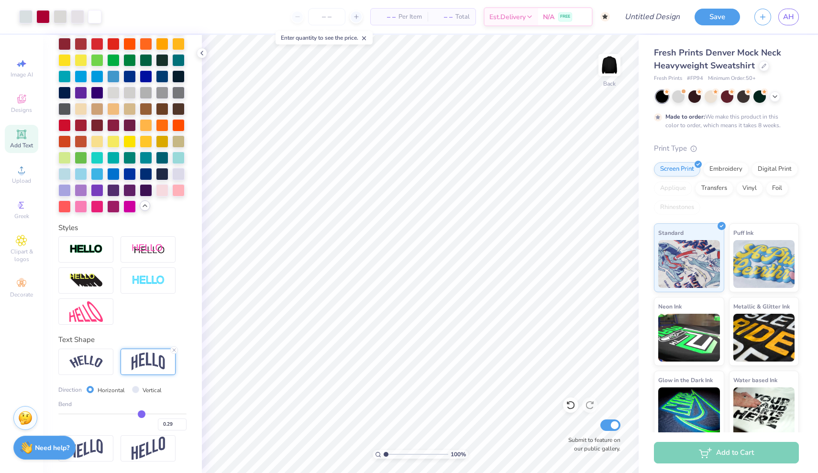
type input "0.32"
type input "0.33"
type input "0.34"
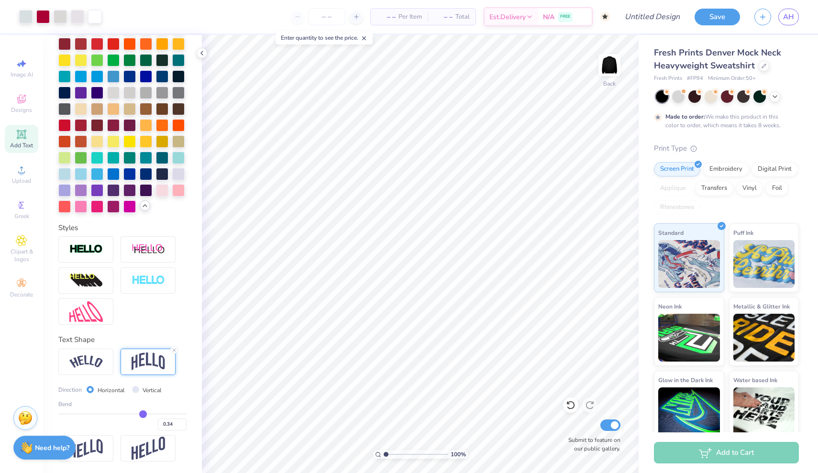
drag, startPoint x: 132, startPoint y: 414, endPoint x: 143, endPoint y: 414, distance: 11.5
type input "0.34"
click at [143, 414] on input "range" at bounding box center [122, 413] width 128 height 1
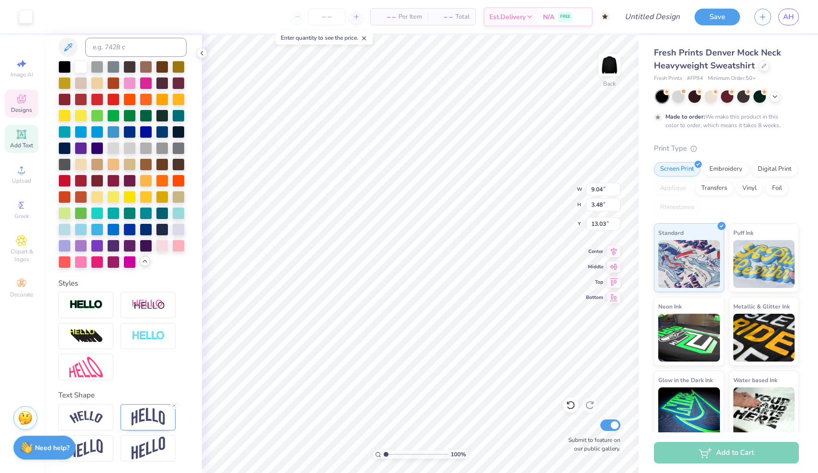
scroll to position [197, 0]
click at [147, 420] on img at bounding box center [148, 417] width 33 height 18
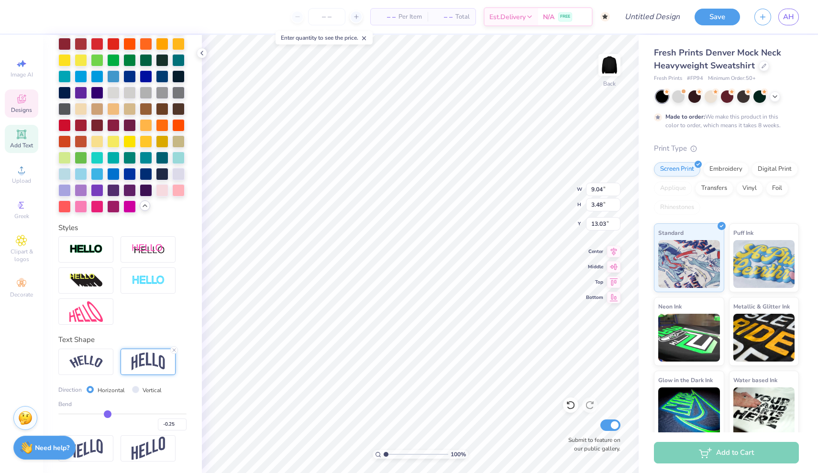
scroll to position [253, 0]
type input "-0.29"
type input "-0.3"
type input "-0.30"
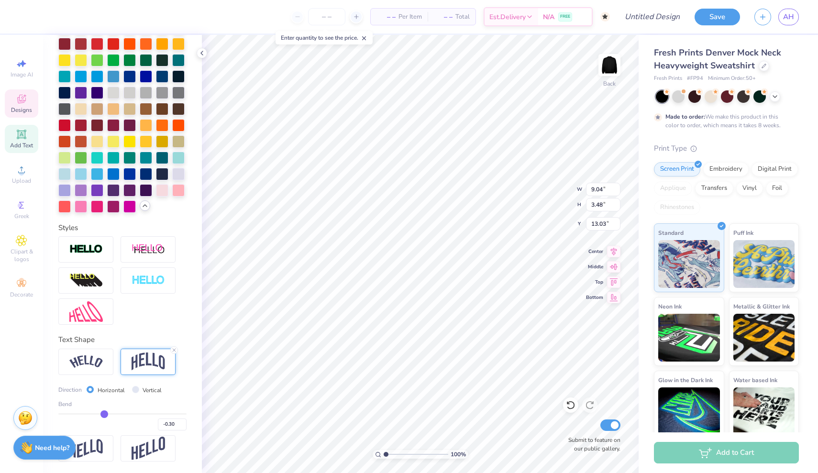
type input "-0.32"
type input "-0.35"
drag, startPoint x: 105, startPoint y: 413, endPoint x: 94, endPoint y: 413, distance: 11.0
click at [94, 413] on input "range" at bounding box center [122, 413] width 128 height 1
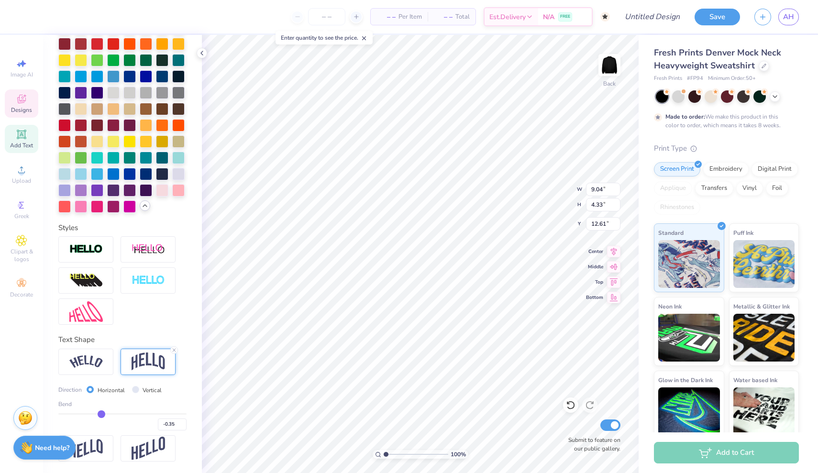
drag, startPoint x: 94, startPoint y: 413, endPoint x: 101, endPoint y: 413, distance: 7.2
click at [101, 413] on input "range" at bounding box center [122, 413] width 128 height 1
drag, startPoint x: 102, startPoint y: 413, endPoint x: 112, endPoint y: 413, distance: 10.0
click at [112, 413] on input "range" at bounding box center [122, 413] width 128 height 1
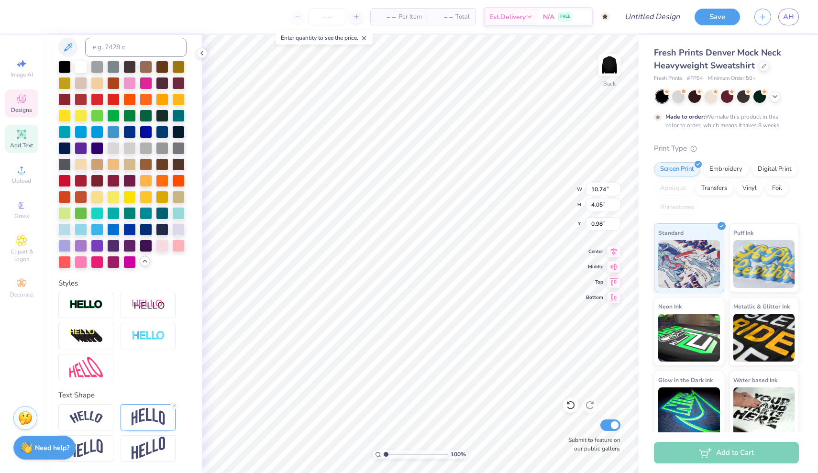
scroll to position [197, 0]
click at [88, 309] on img at bounding box center [85, 305] width 33 height 11
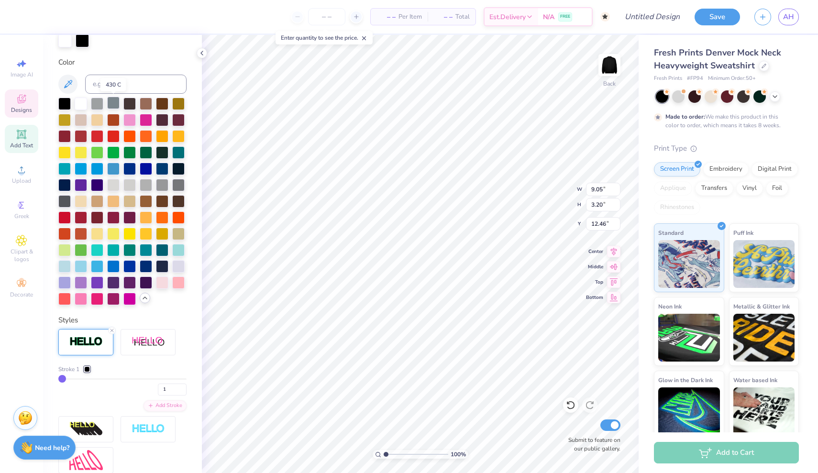
click at [109, 104] on div at bounding box center [113, 103] width 12 height 12
drag, startPoint x: 64, startPoint y: 377, endPoint x: 14, endPoint y: 387, distance: 50.7
click at [14, 387] on div "– – Per Item – – Total Est. Delivery N/A FREE Design Title Save AH Image AI Des…" at bounding box center [409, 236] width 818 height 473
click at [60, 104] on div at bounding box center [64, 103] width 12 height 12
click at [84, 102] on div at bounding box center [81, 103] width 12 height 12
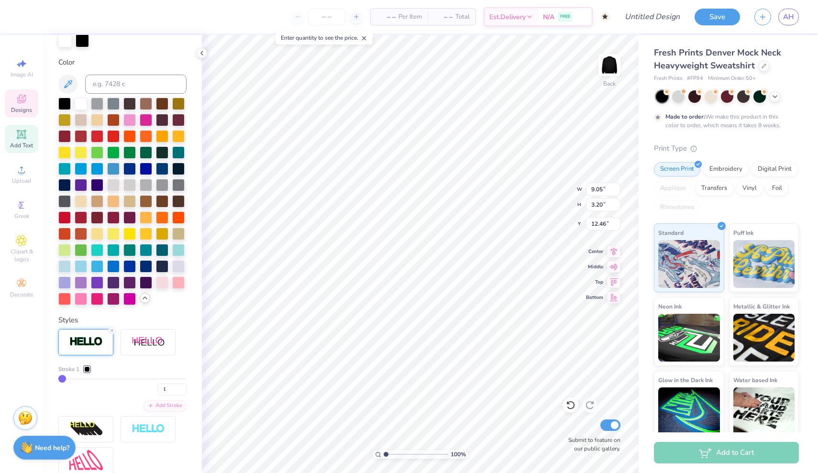
click at [85, 368] on div at bounding box center [87, 370] width 6 height 6
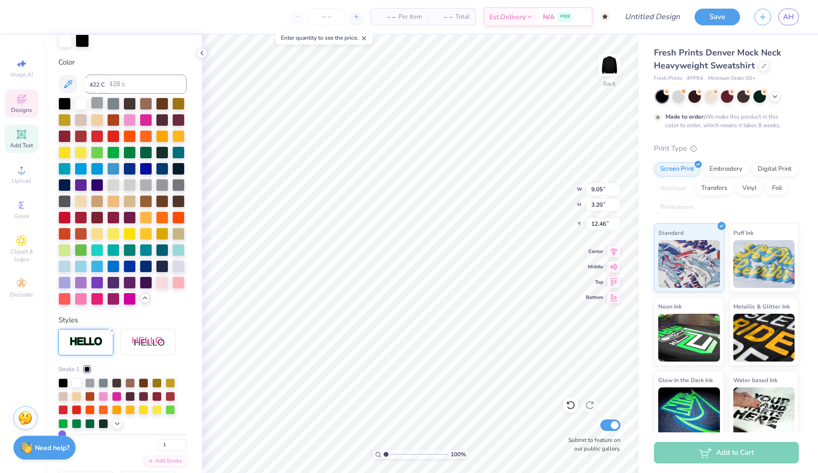
click at [97, 107] on div at bounding box center [97, 103] width 12 height 12
click at [80, 103] on div at bounding box center [81, 103] width 12 height 12
click at [88, 367] on div at bounding box center [87, 370] width 6 height 6
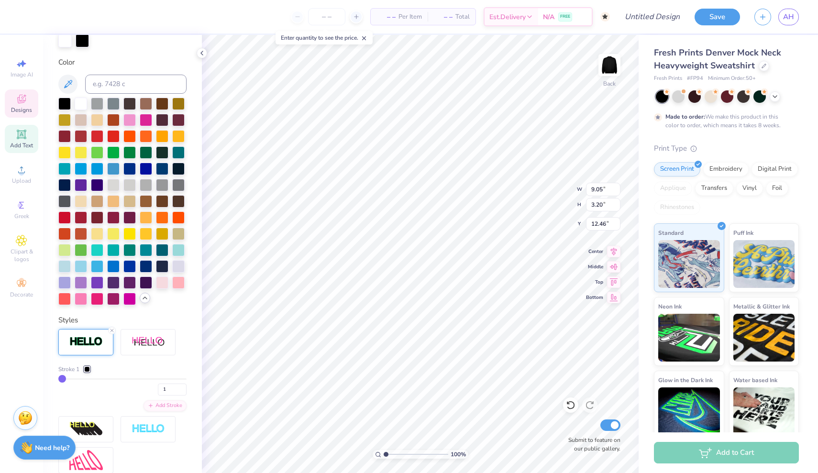
click at [88, 367] on div at bounding box center [87, 370] width 6 height 6
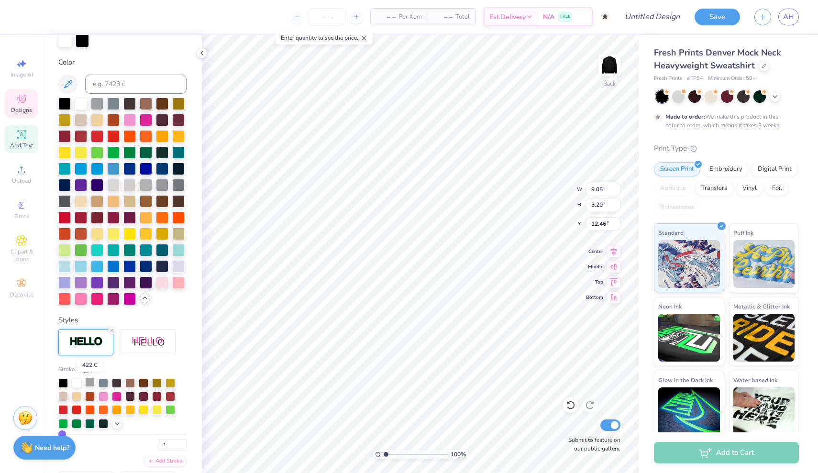
click at [91, 381] on div at bounding box center [90, 383] width 10 height 10
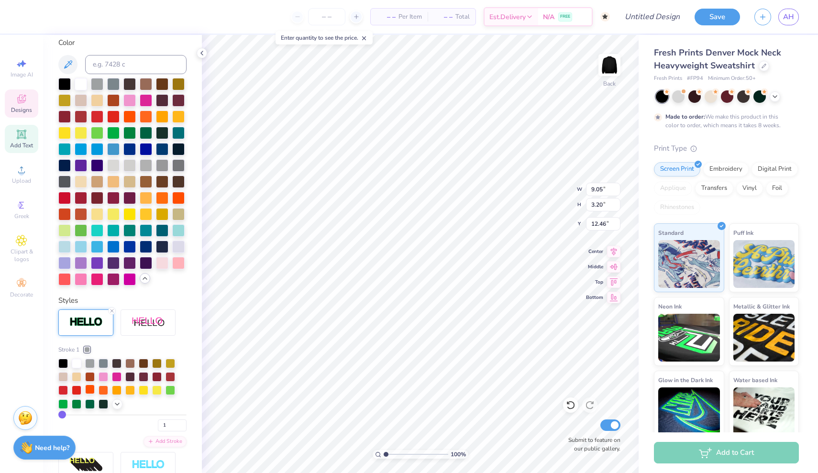
scroll to position [231, 0]
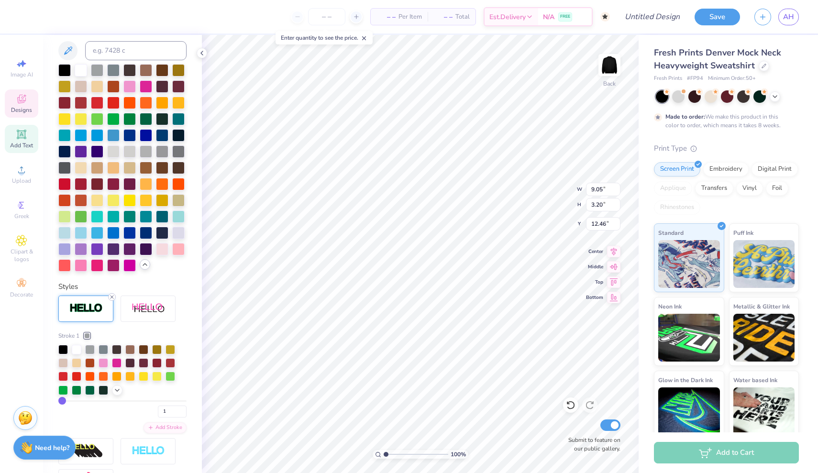
click at [111, 295] on icon at bounding box center [112, 297] width 6 height 6
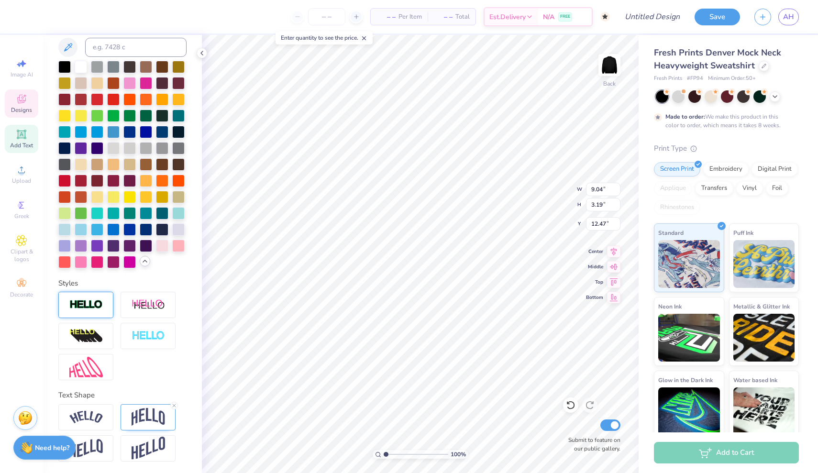
scroll to position [197, 0]
click at [148, 339] on img at bounding box center [148, 336] width 33 height 11
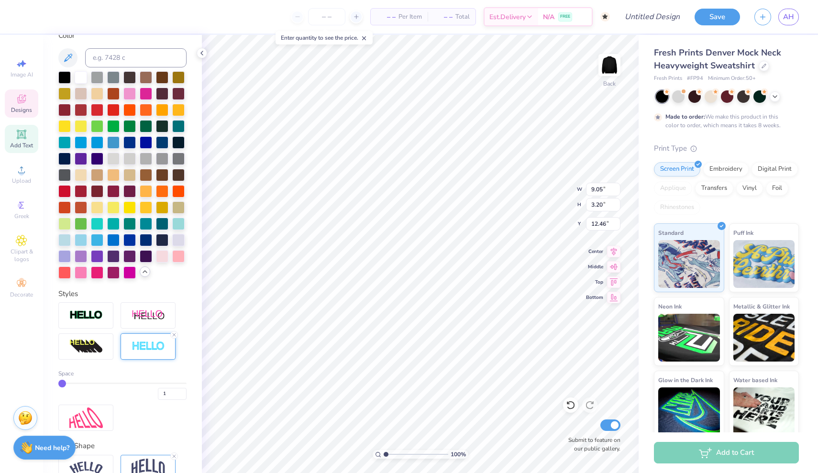
scroll to position [185, 0]
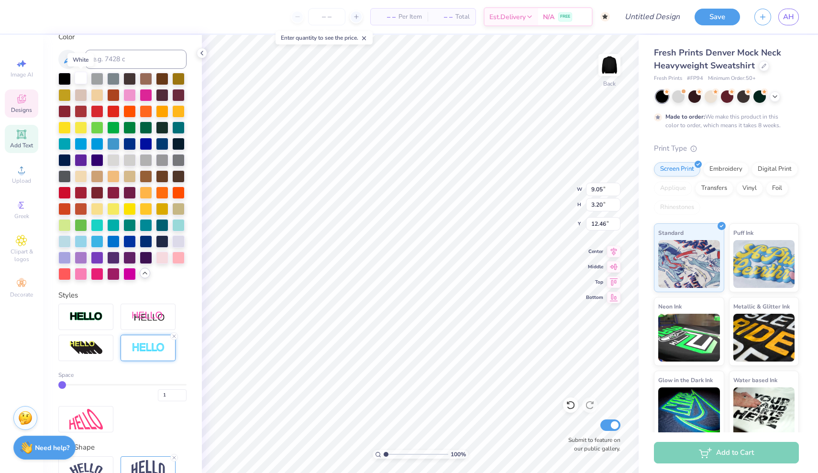
click at [77, 77] on div at bounding box center [81, 78] width 12 height 12
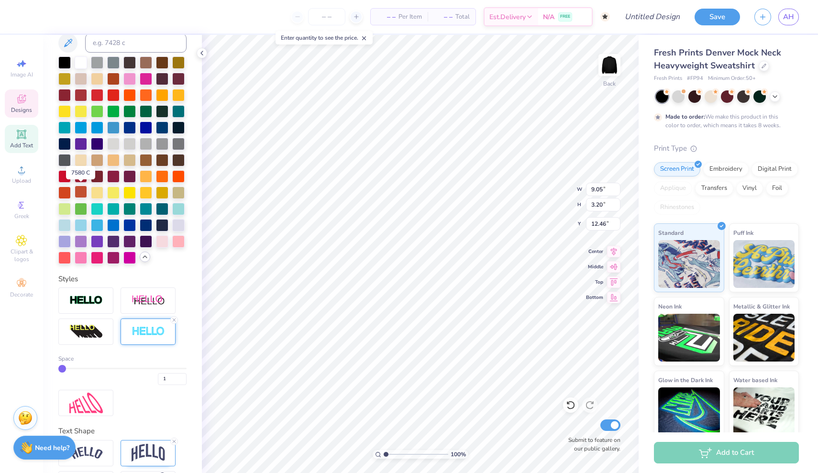
scroll to position [202, 0]
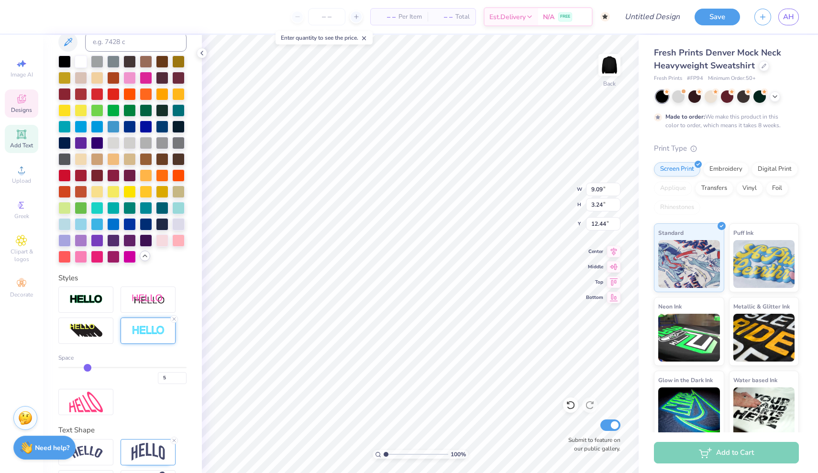
drag, startPoint x: 66, startPoint y: 369, endPoint x: 85, endPoint y: 368, distance: 19.2
click at [85, 368] on input "range" at bounding box center [122, 367] width 128 height 1
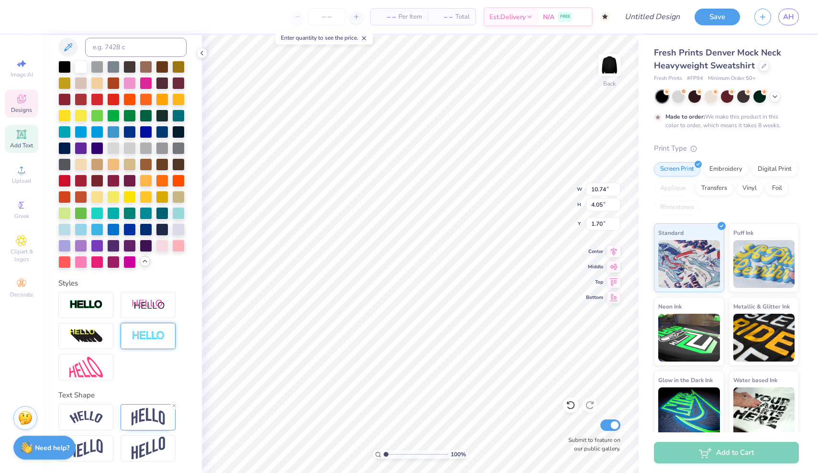
click at [149, 331] on img at bounding box center [148, 336] width 33 height 11
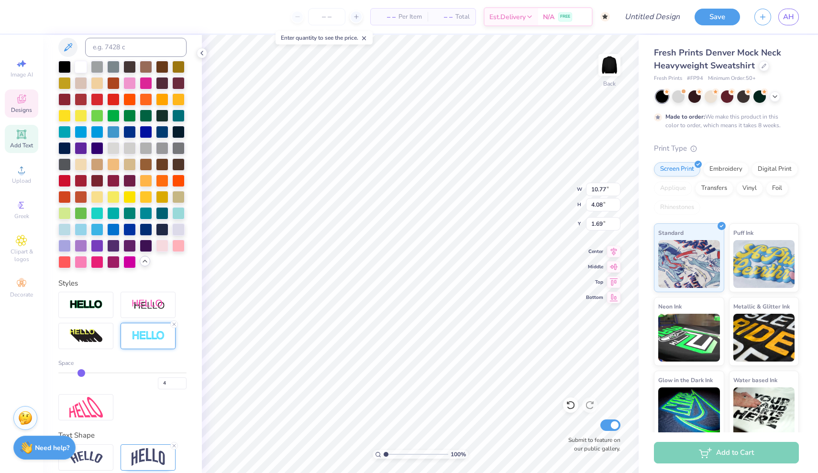
drag, startPoint x: 63, startPoint y: 370, endPoint x: 84, endPoint y: 369, distance: 21.1
click at [84, 369] on div "Space 4" at bounding box center [122, 374] width 128 height 31
click at [762, 70] on div at bounding box center [764, 65] width 11 height 11
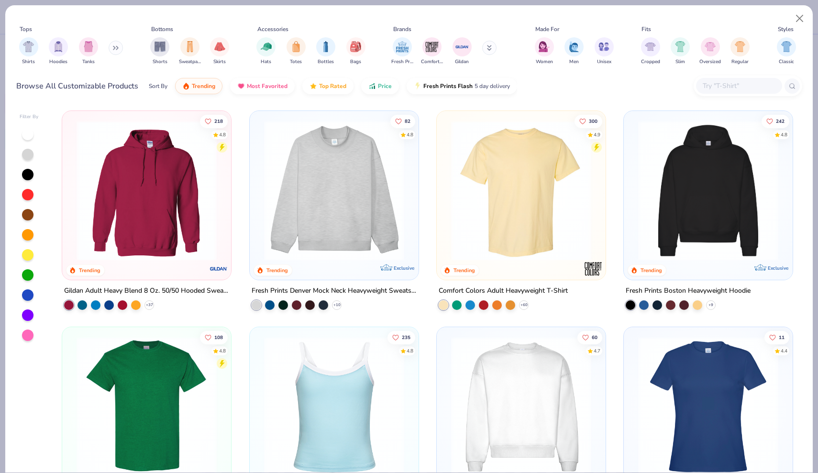
click at [161, 240] on img at bounding box center [147, 191] width 150 height 140
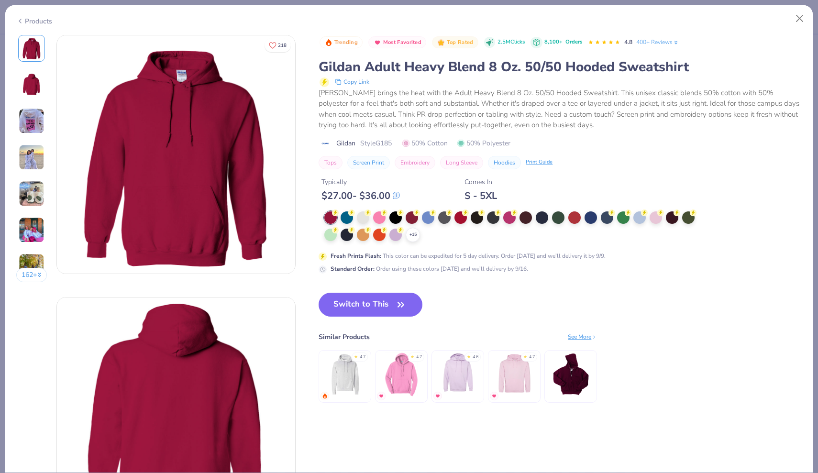
click at [376, 302] on button "Switch to This" at bounding box center [371, 305] width 104 height 24
click at [364, 301] on button "Switch to This" at bounding box center [371, 305] width 104 height 24
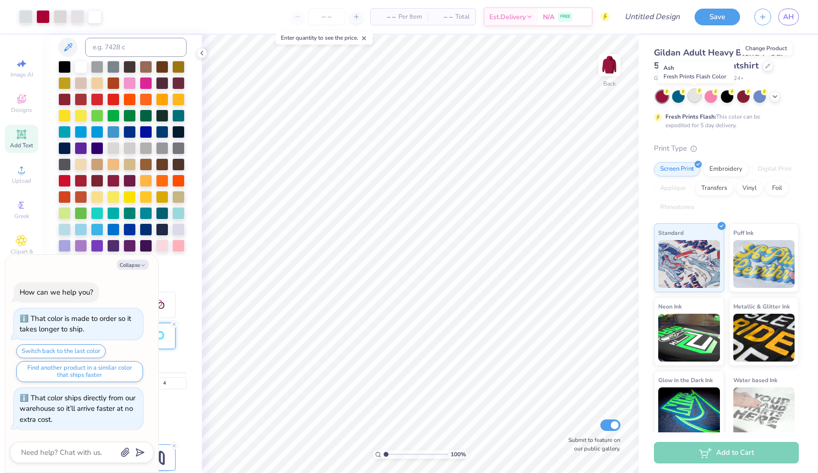
click at [696, 97] on div at bounding box center [695, 95] width 12 height 12
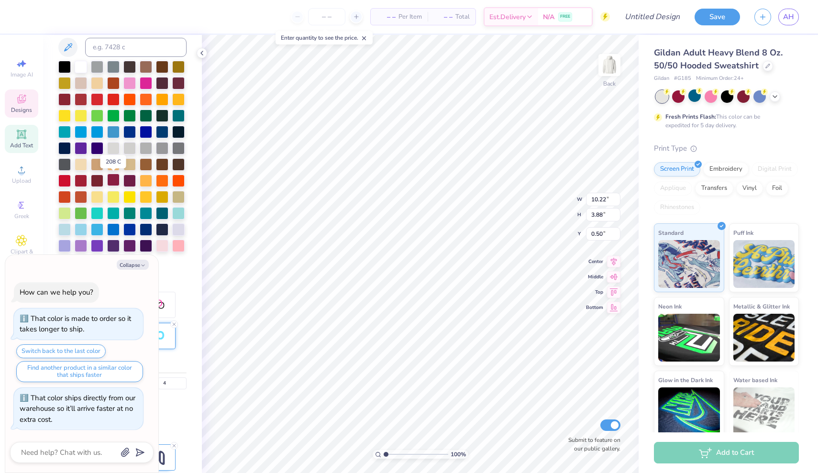
click at [112, 180] on div at bounding box center [113, 180] width 12 height 12
click at [86, 100] on div at bounding box center [81, 98] width 12 height 12
click at [144, 267] on icon "button" at bounding box center [143, 266] width 6 height 6
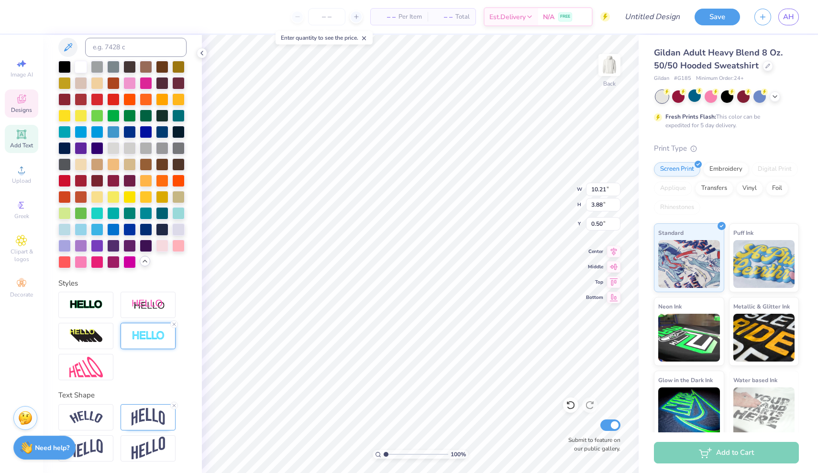
click at [143, 345] on div at bounding box center [148, 336] width 55 height 26
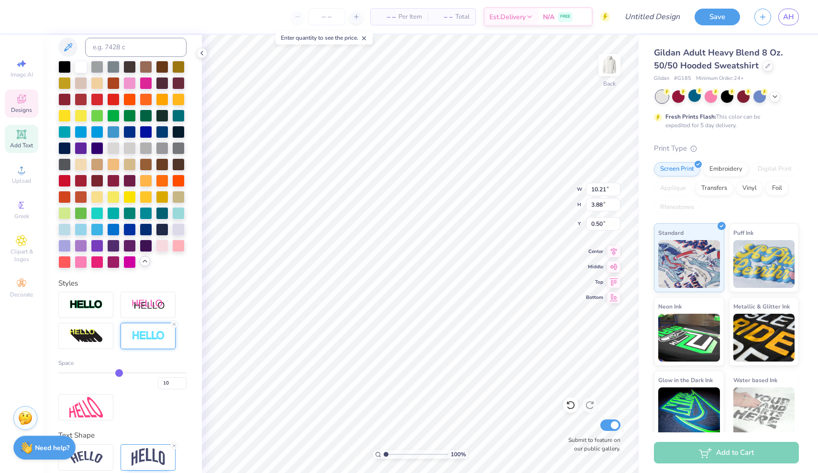
drag, startPoint x: 80, startPoint y: 374, endPoint x: 117, endPoint y: 375, distance: 36.9
click at [117, 374] on input "range" at bounding box center [122, 372] width 128 height 1
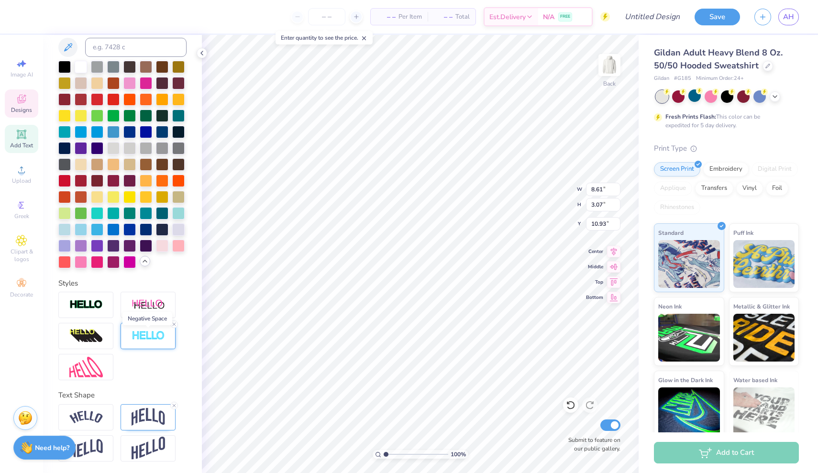
click at [145, 337] on img at bounding box center [148, 336] width 33 height 11
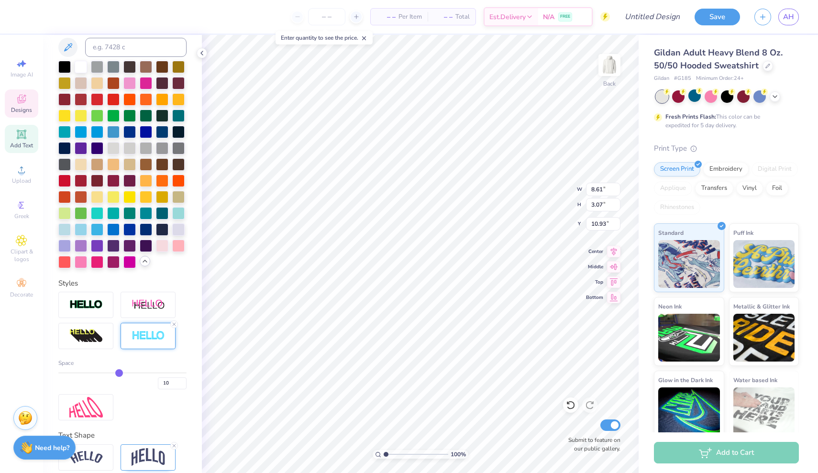
drag, startPoint x: 91, startPoint y: 375, endPoint x: 117, endPoint y: 378, distance: 26.0
click at [117, 378] on div "10" at bounding box center [122, 380] width 128 height 17
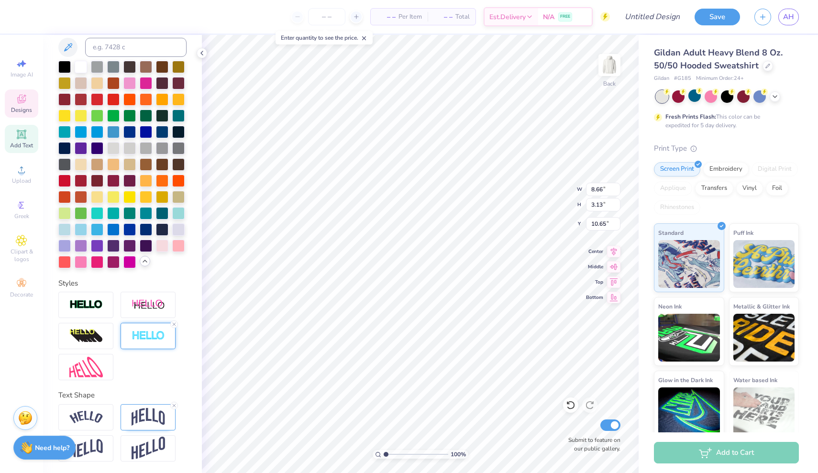
click at [159, 341] on img at bounding box center [148, 336] width 33 height 11
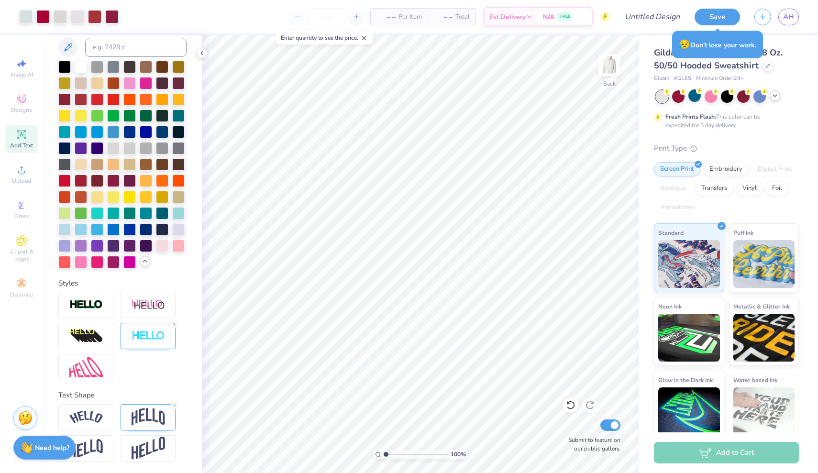
click at [776, 100] on div at bounding box center [775, 95] width 11 height 11
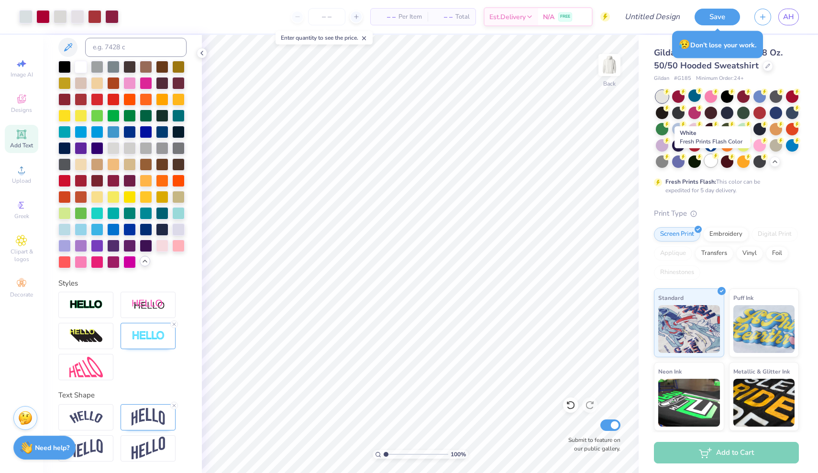
click at [712, 159] on div at bounding box center [711, 161] width 12 height 12
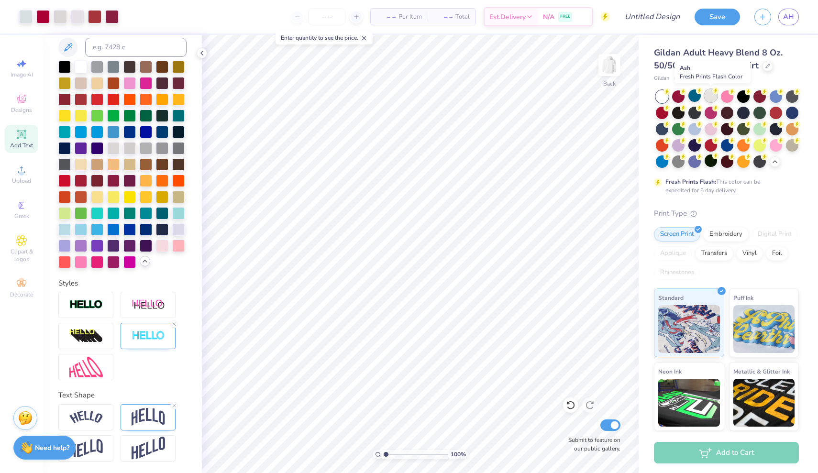
click at [713, 97] on div at bounding box center [711, 95] width 12 height 12
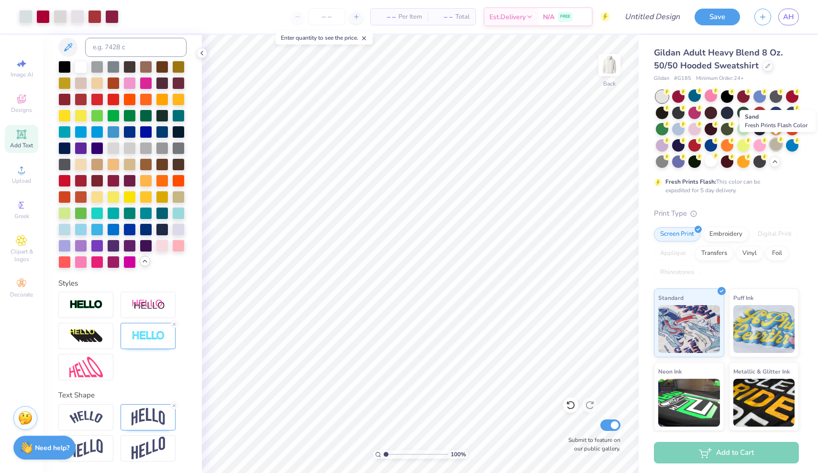
click at [778, 143] on div at bounding box center [776, 144] width 12 height 12
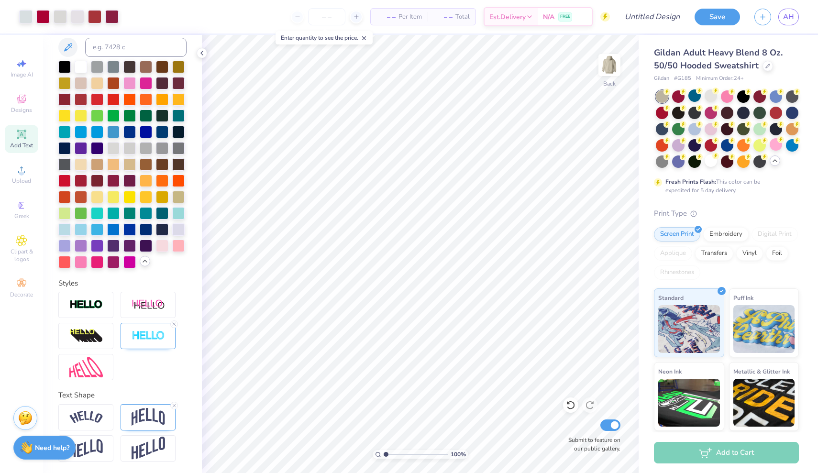
click at [774, 162] on icon at bounding box center [775, 161] width 8 height 8
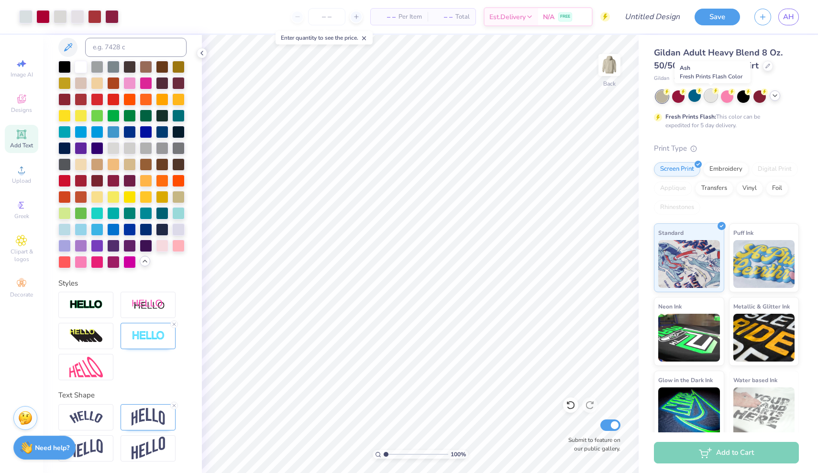
click at [712, 97] on div at bounding box center [711, 95] width 12 height 12
click at [777, 100] on div at bounding box center [775, 95] width 11 height 11
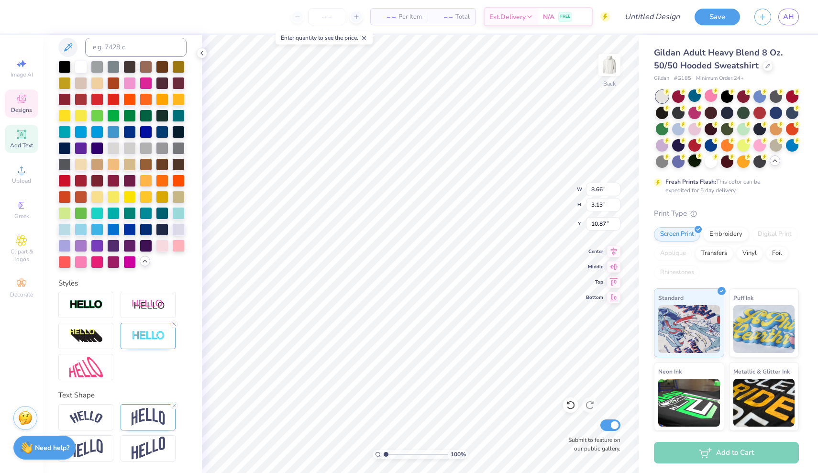
click at [557, 187] on div "100 % Back W 8.66 8.66 " H 3.13 3.13 " Y 10.87 10.87 " Center Middle Top Bottom…" at bounding box center [420, 254] width 437 height 438
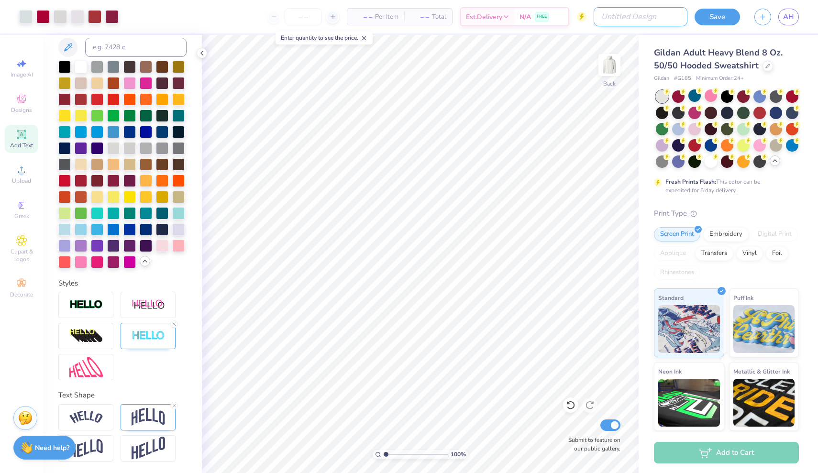
click at [661, 17] on input "Design Title" at bounding box center [641, 16] width 94 height 19
click at [718, 13] on button "Save" at bounding box center [717, 15] width 45 height 17
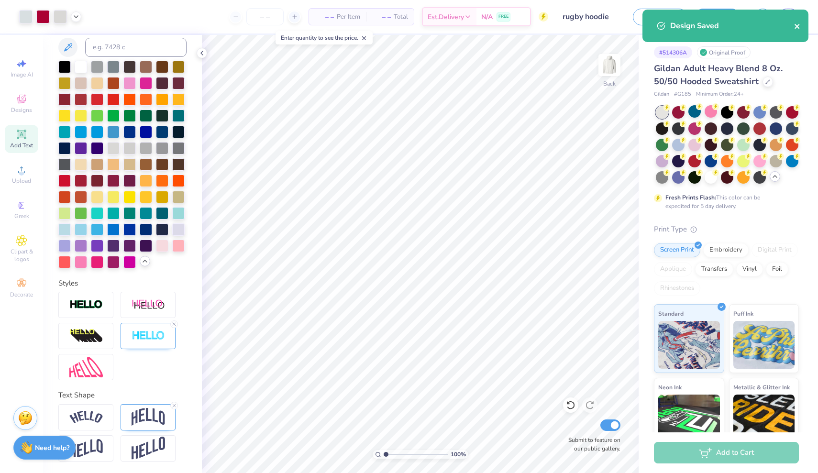
click at [797, 27] on icon "close" at bounding box center [797, 26] width 5 height 5
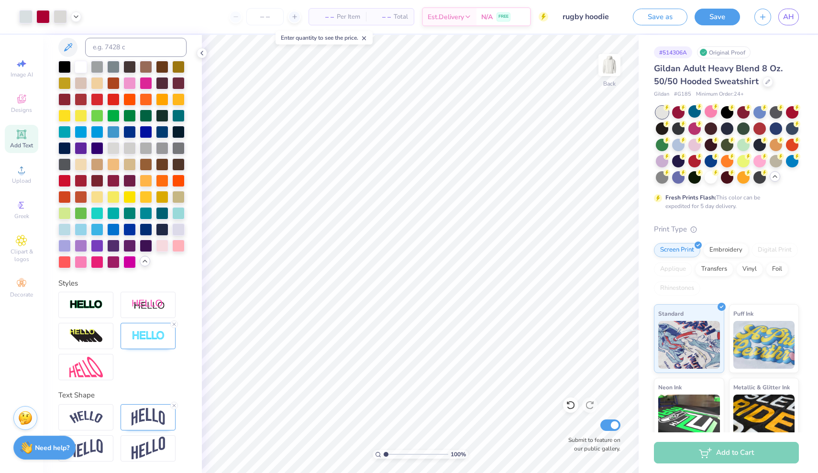
click at [793, 24] on div "Design Saved" at bounding box center [726, 30] width 170 height 44
click at [790, 20] on div "Art colors – – Per Item – – Total Est. Delivery N/A FREE Design Title rugby hoo…" at bounding box center [409, 236] width 818 height 473
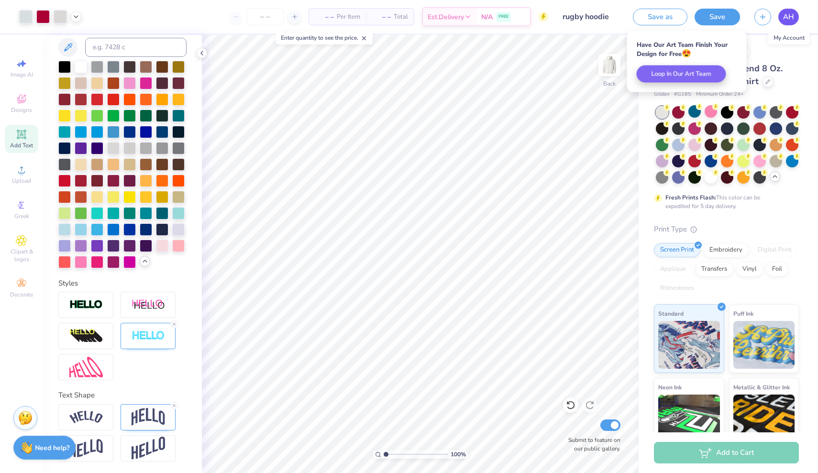
click at [789, 17] on span "AH" at bounding box center [788, 16] width 11 height 11
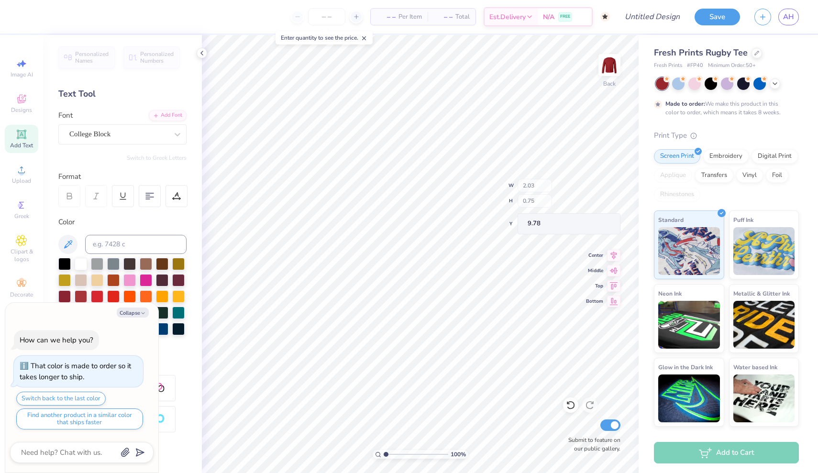
type textarea "x"
